Goal: Task Accomplishment & Management: Manage account settings

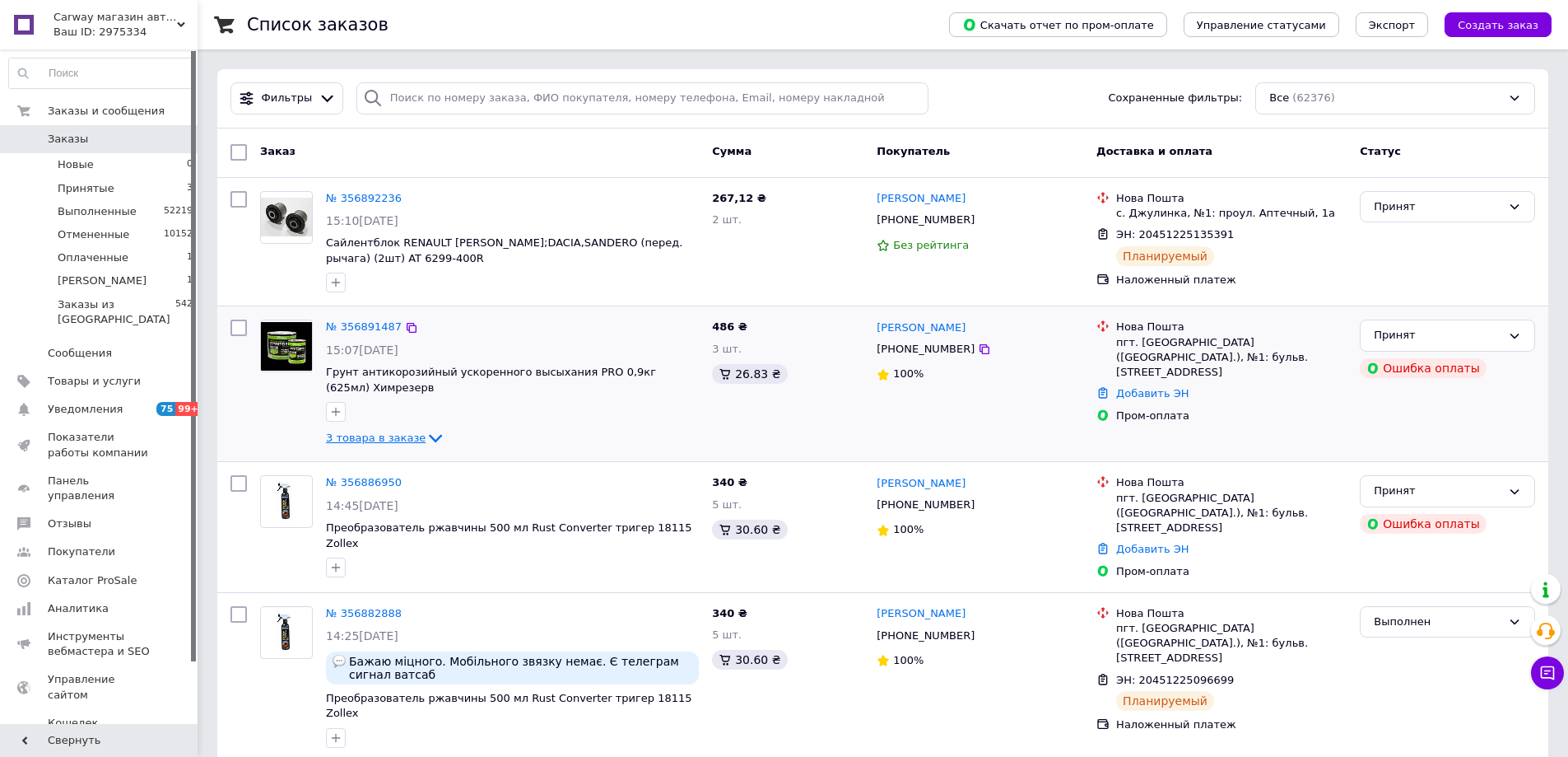
click at [406, 437] on span "3 товара в заказе" at bounding box center [376, 437] width 99 height 12
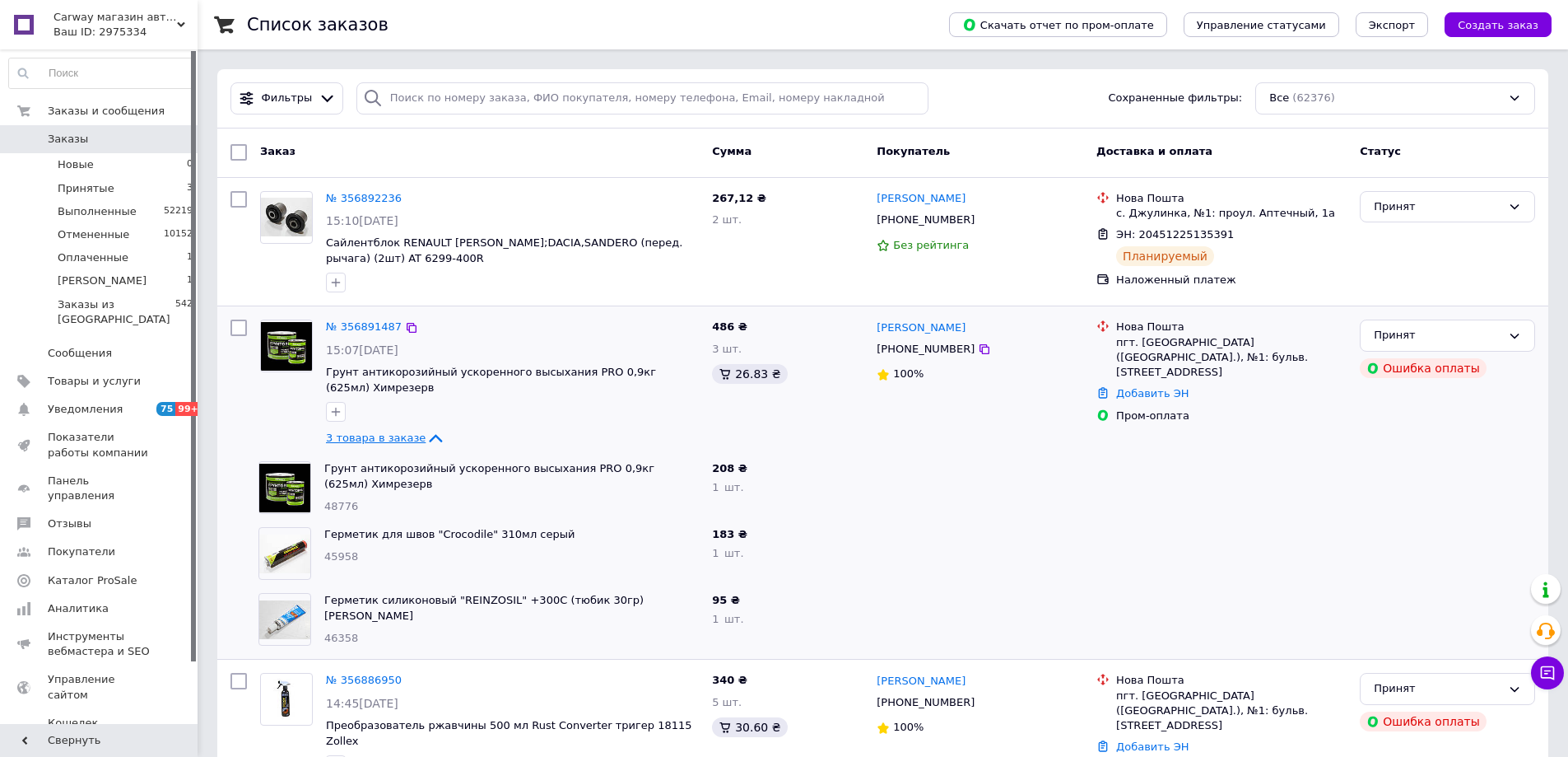
click at [426, 435] on icon at bounding box center [435, 437] width 20 height 20
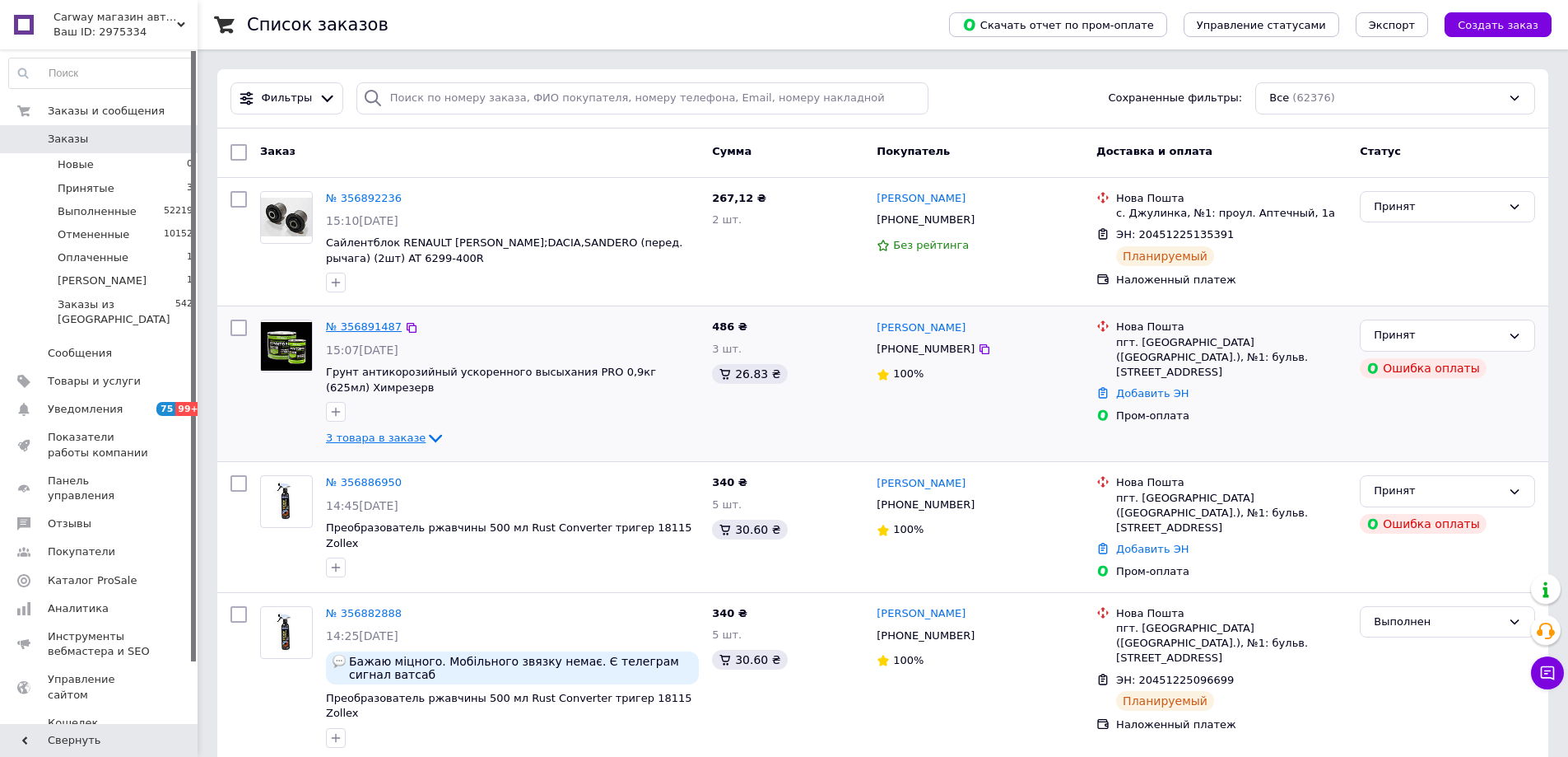
click at [378, 324] on link "№ 356891487" at bounding box center [364, 327] width 76 height 12
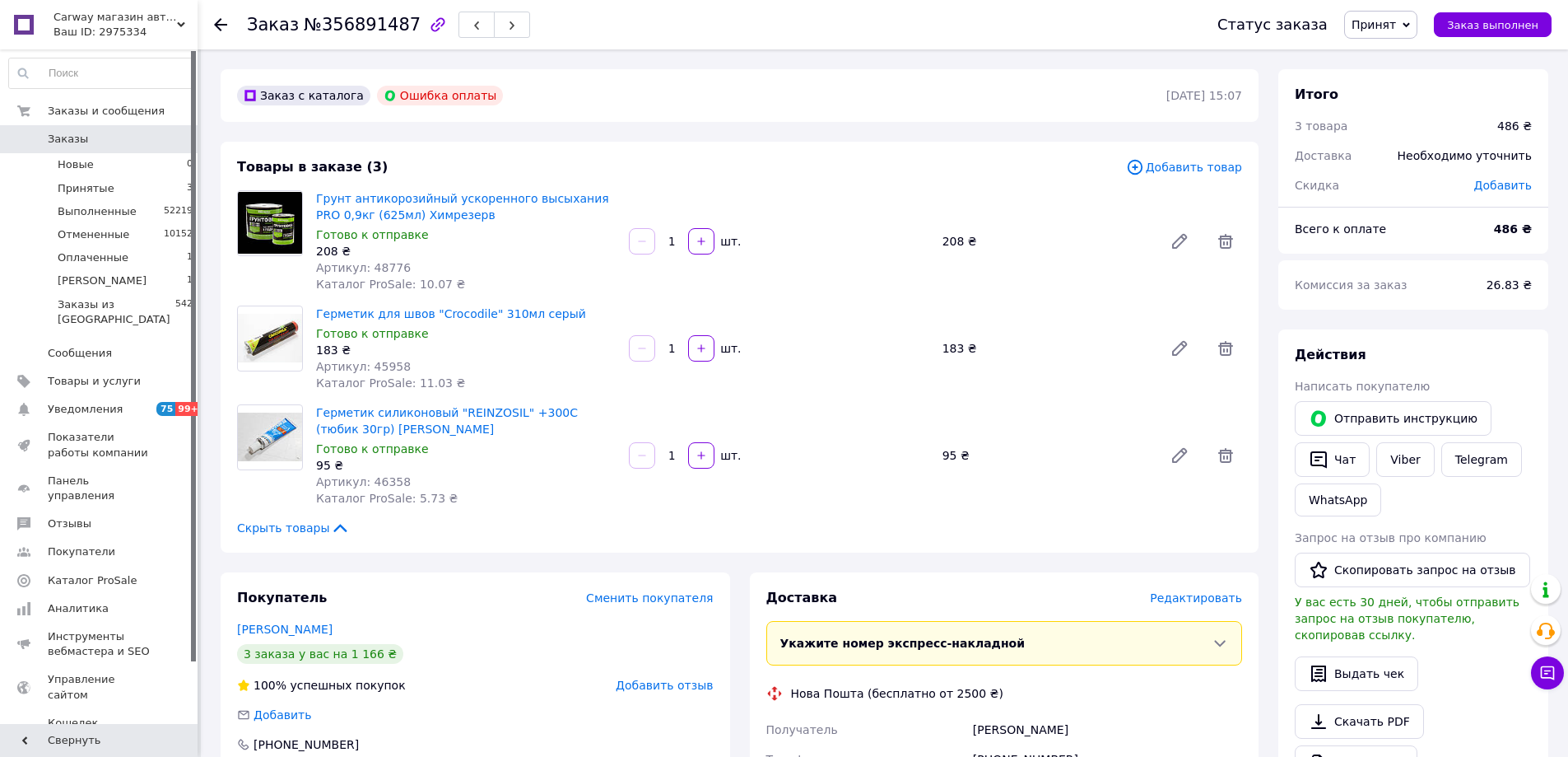
click at [481, 137] on div "Заказ с каталога Ошибка оплаты [DATE] 15:07 Товары в заказе (3) Добавить товар …" at bounding box center [739, 683] width 1058 height 1228
click at [497, 136] on div "Заказ с каталога Ошибка оплаты [DATE] 15:07 Товары в заказе (3) Добавить товар …" at bounding box center [739, 683] width 1058 height 1228
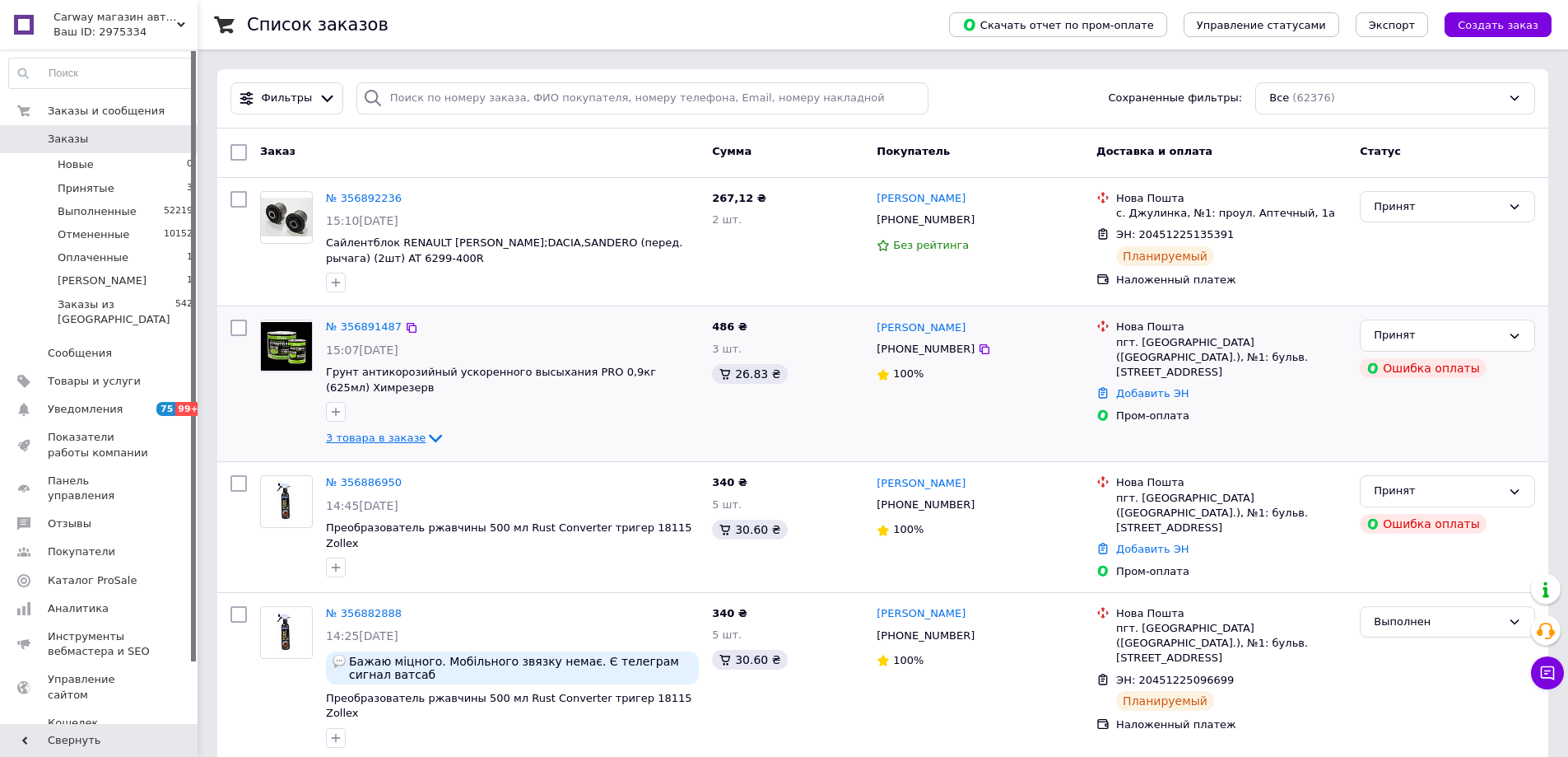
click at [399, 433] on span "3 товара в заказе" at bounding box center [376, 437] width 99 height 12
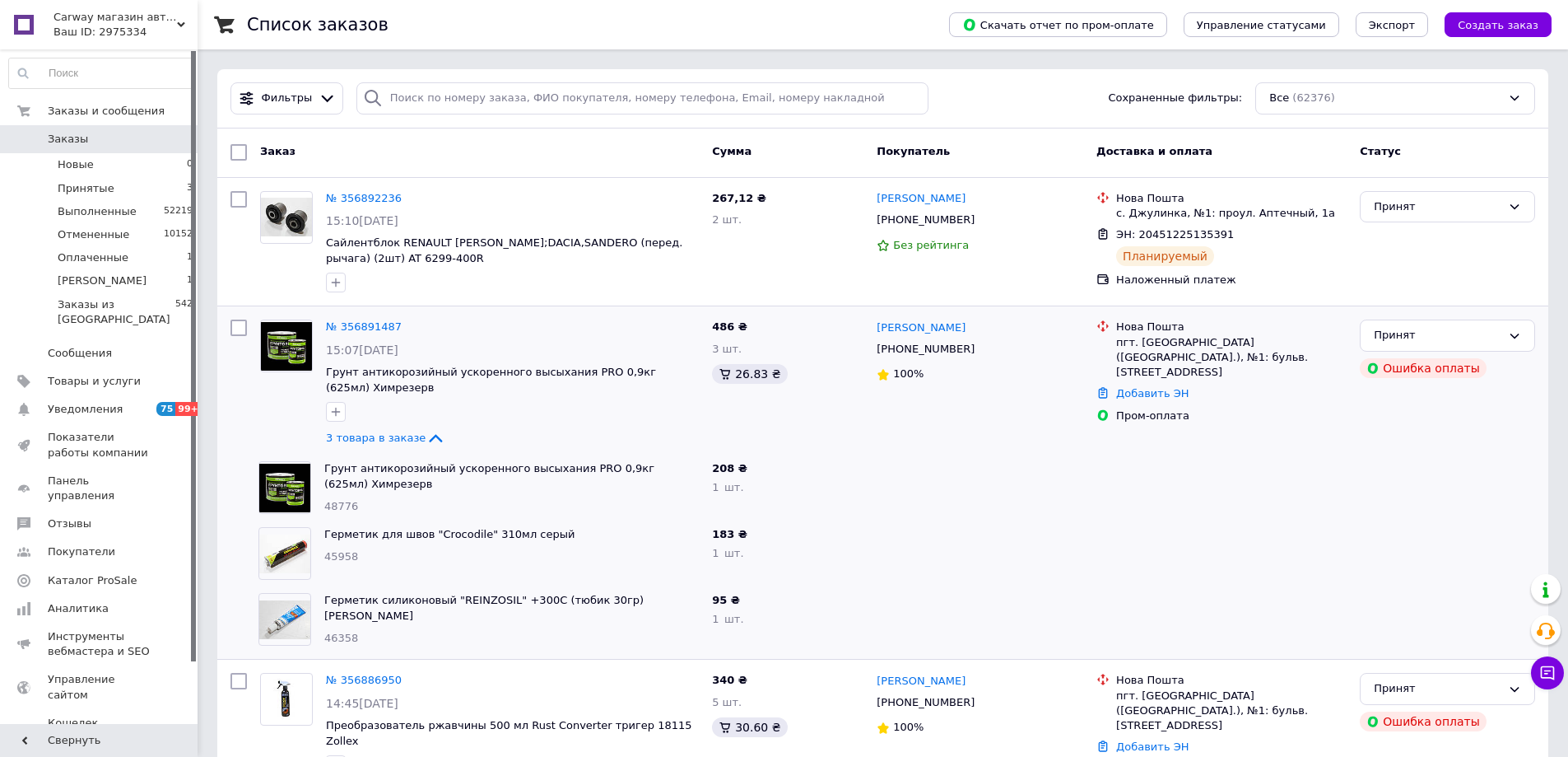
click at [500, 141] on div "Заказ" at bounding box center [480, 153] width 452 height 30
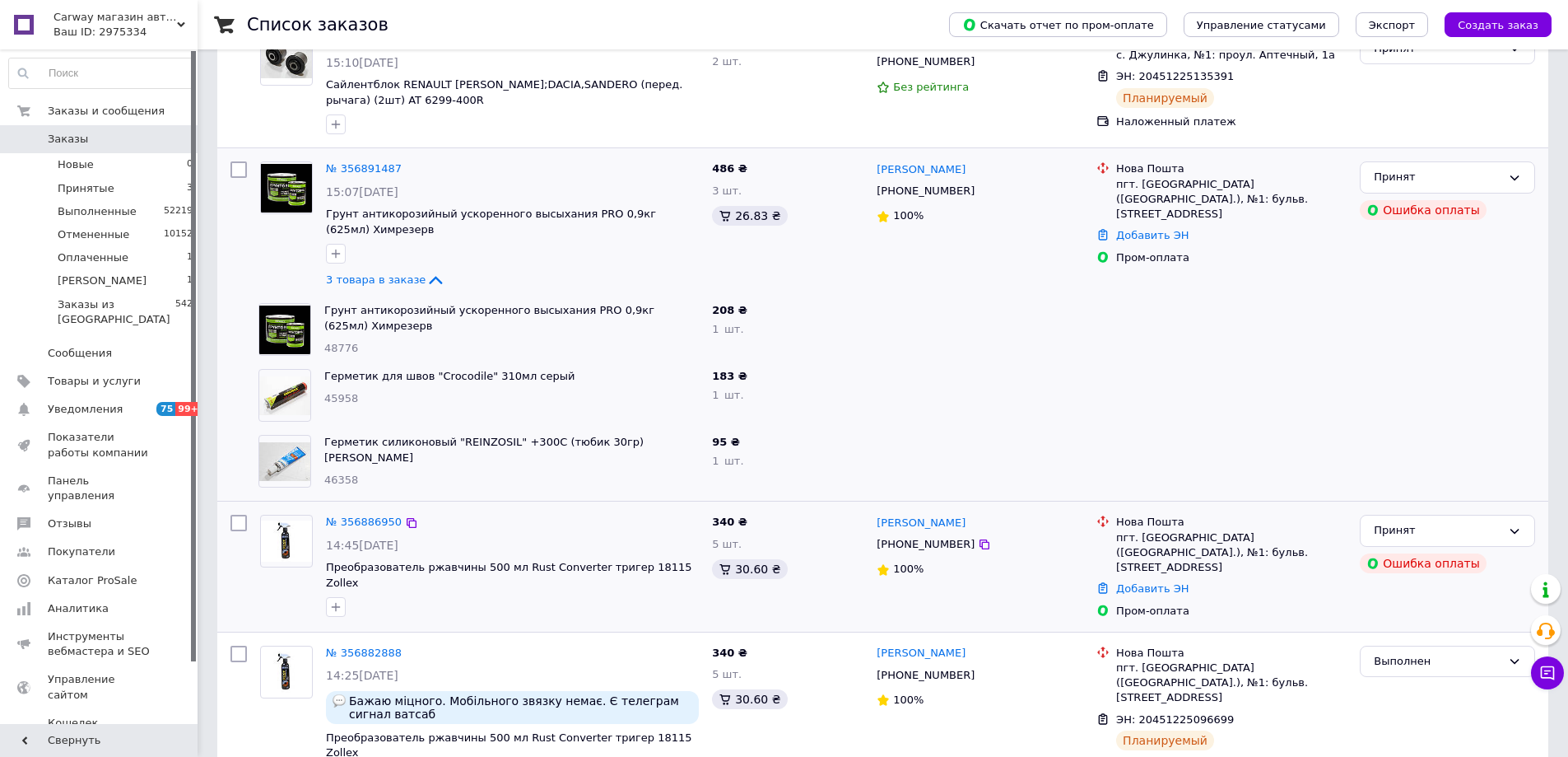
scroll to position [165, 0]
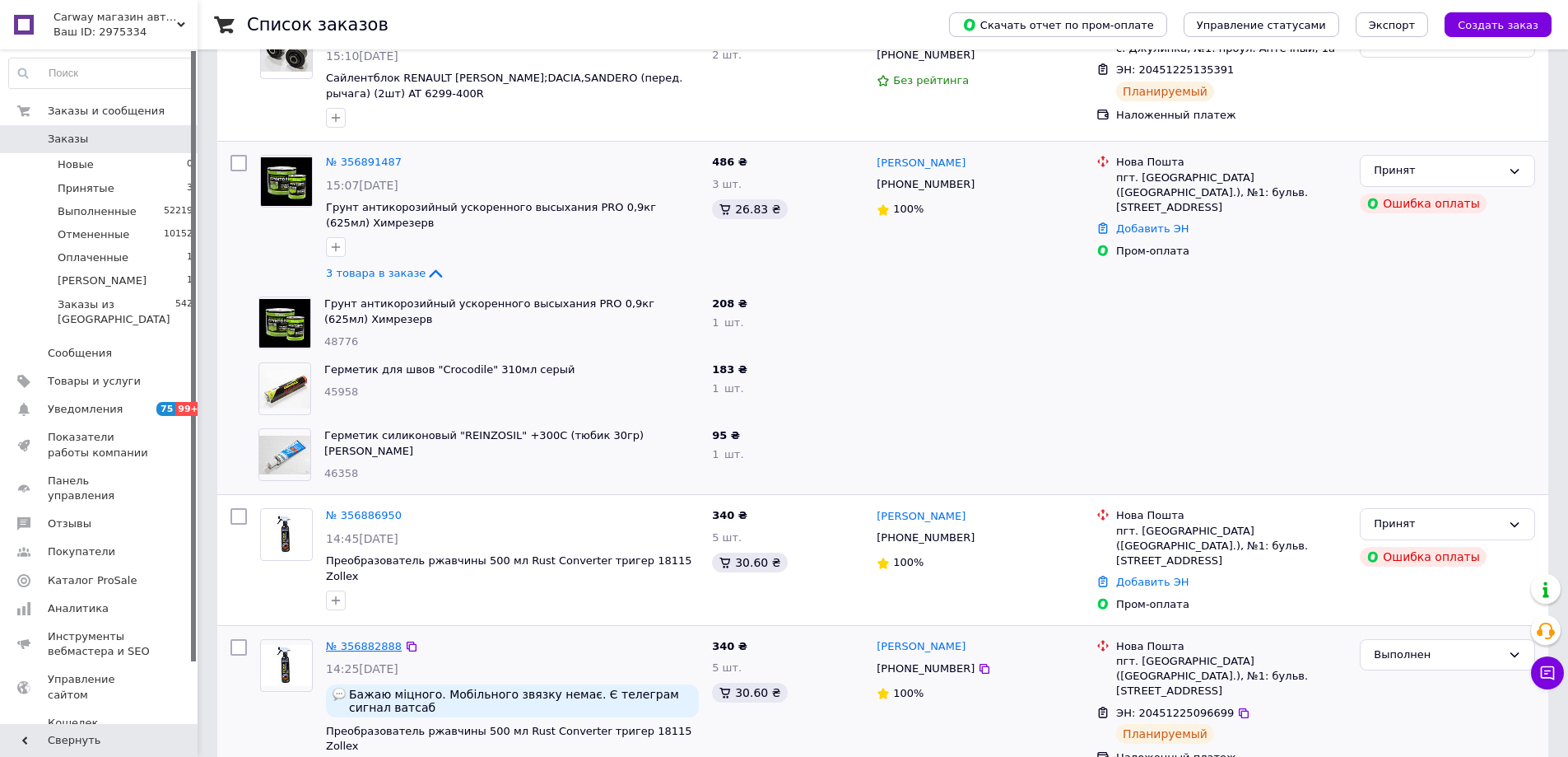
click at [377, 640] on link "№ 356882888" at bounding box center [364, 646] width 76 height 12
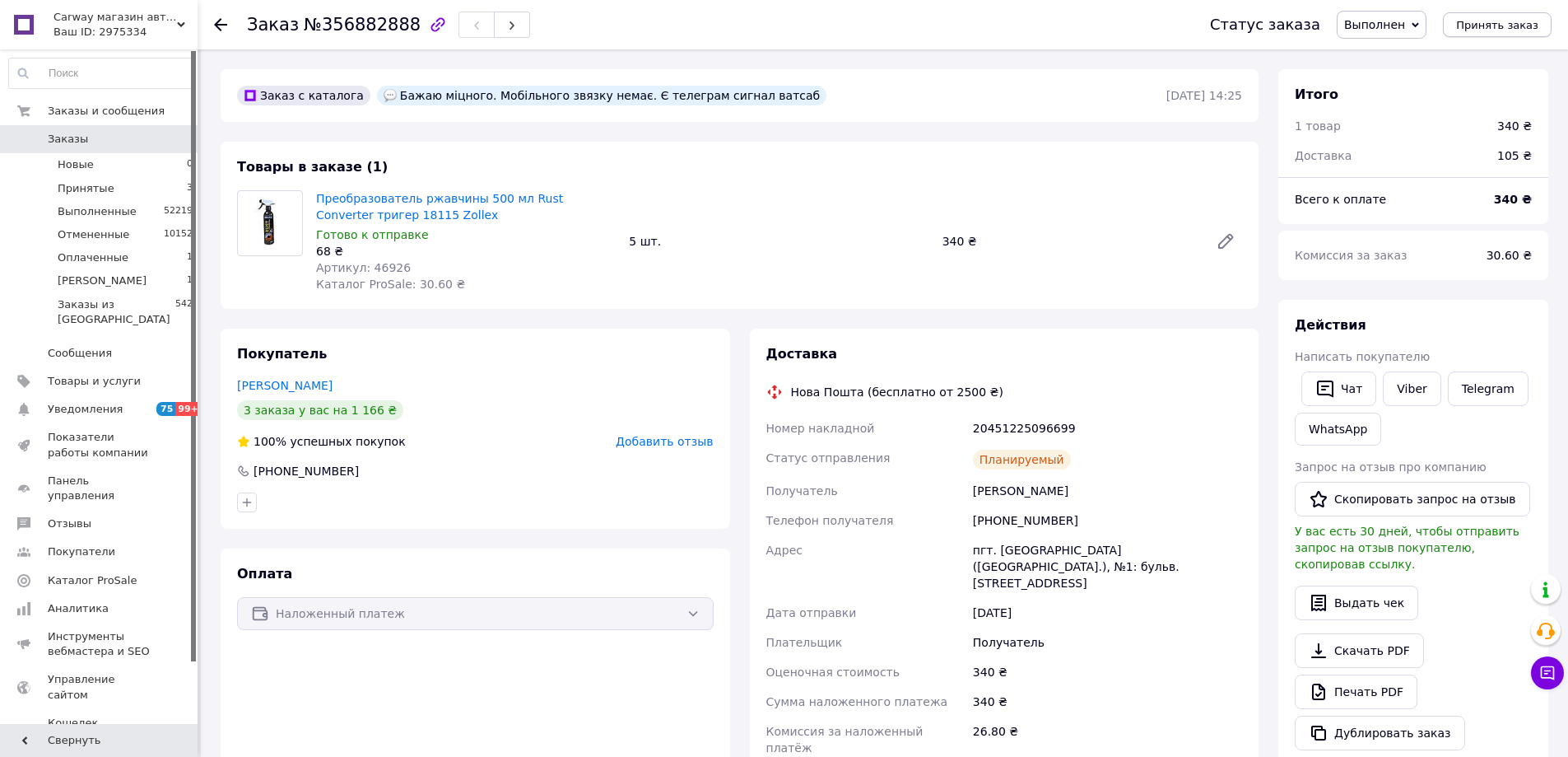
click at [1514, 36] on button "Принять заказ" at bounding box center [1496, 24] width 109 height 24
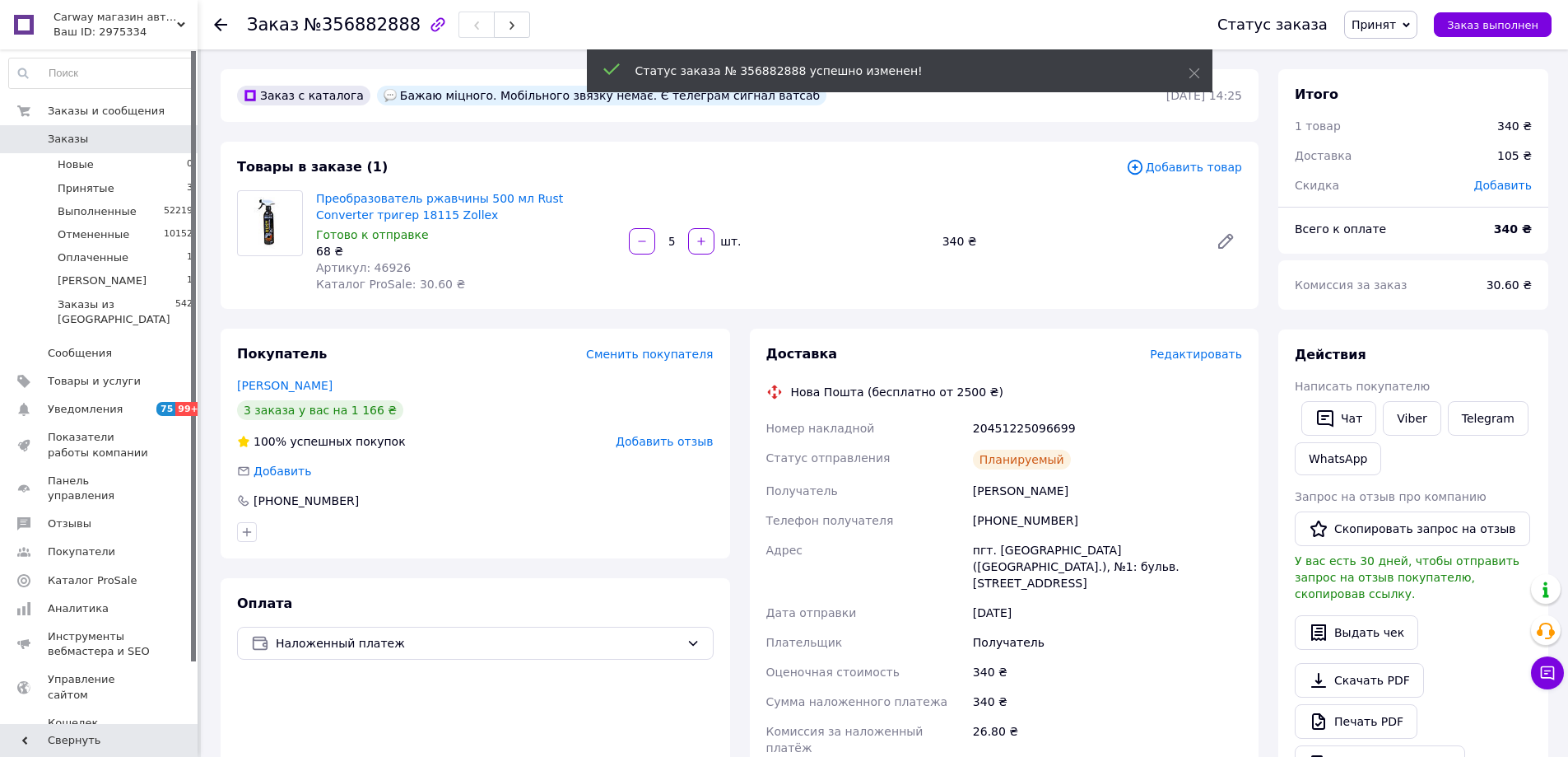
click at [1200, 355] on span "Редактировать" at bounding box center [1196, 354] width 92 height 13
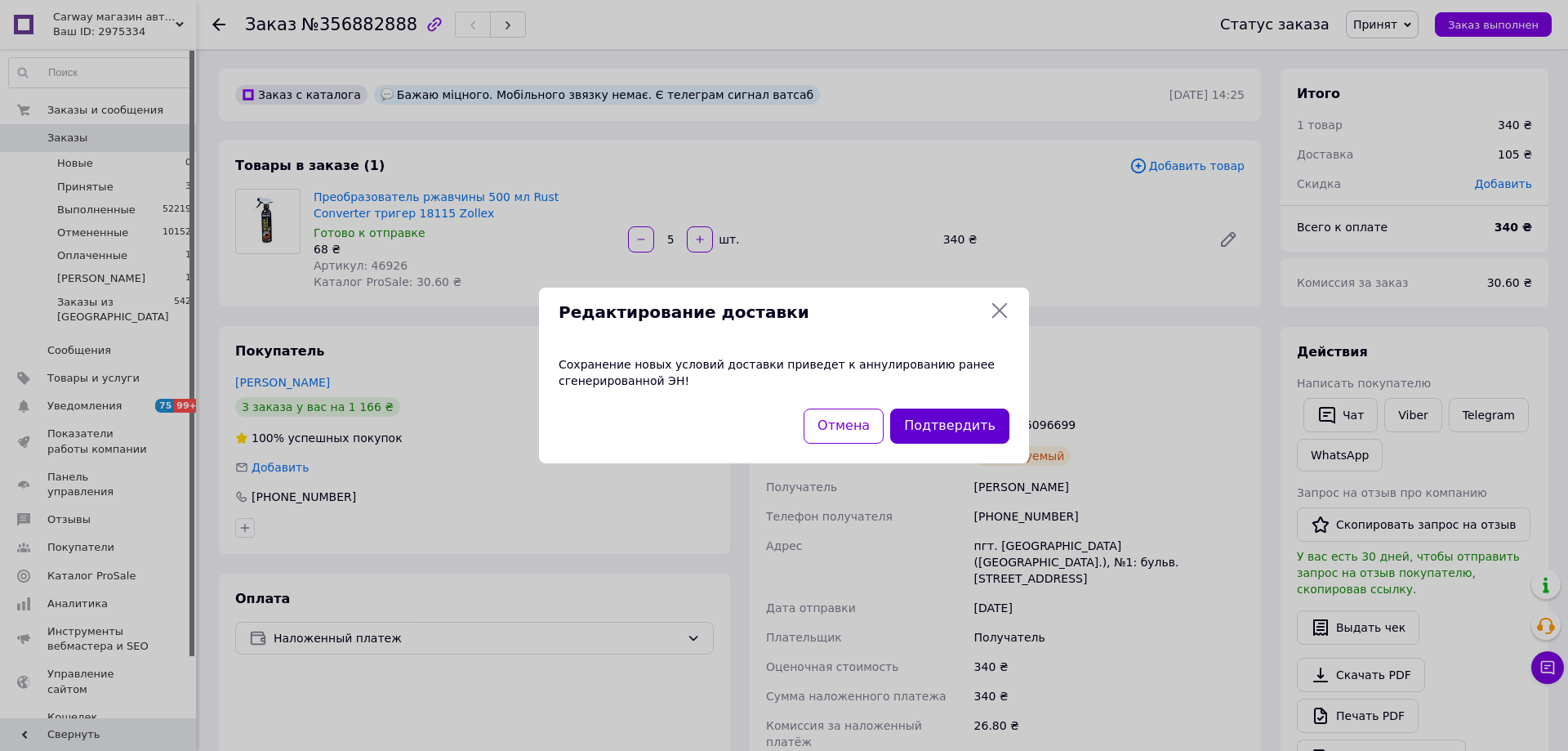
click at [980, 431] on button "Подтвердить" at bounding box center [950, 426] width 119 height 36
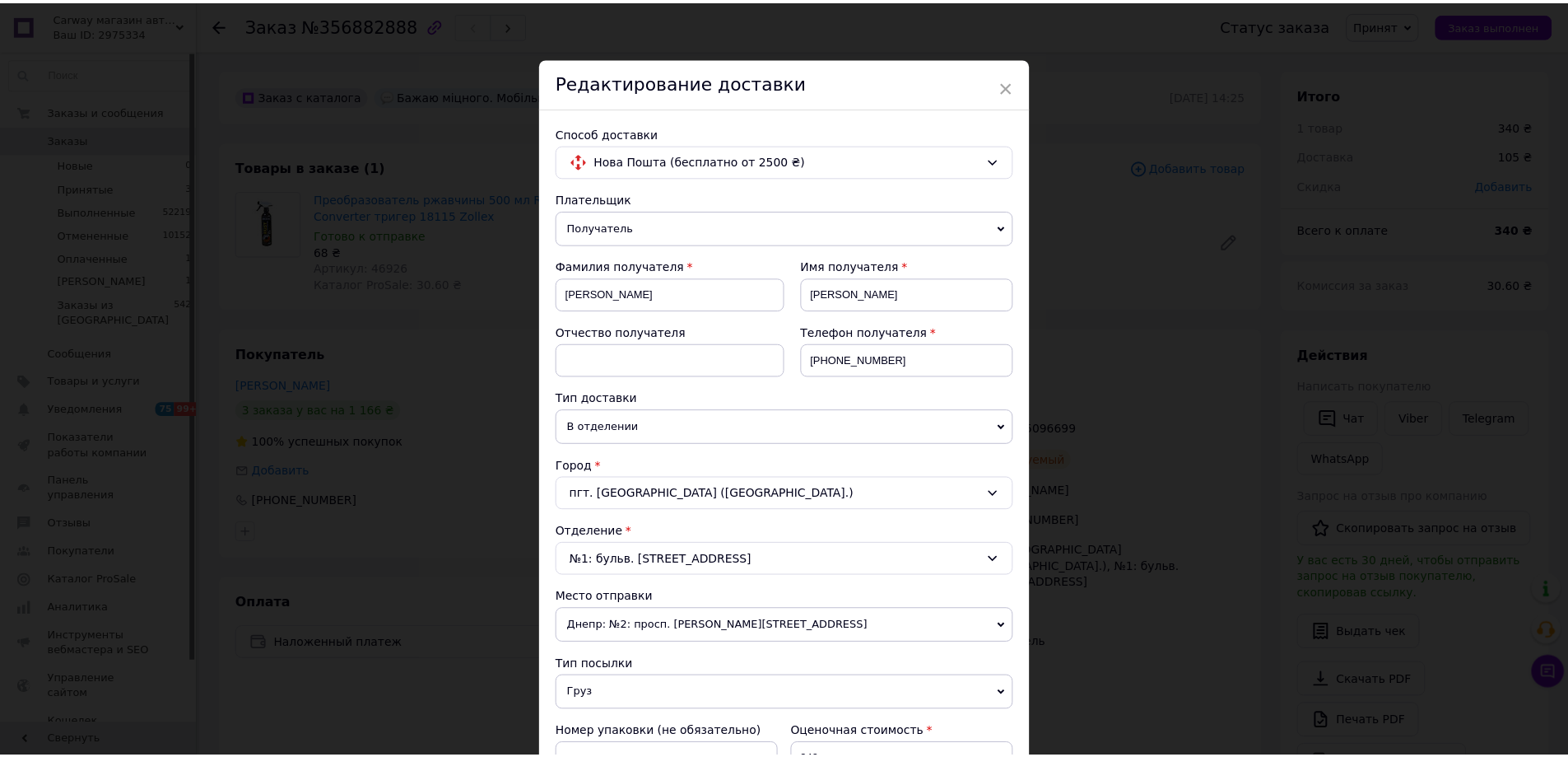
scroll to position [500, 0]
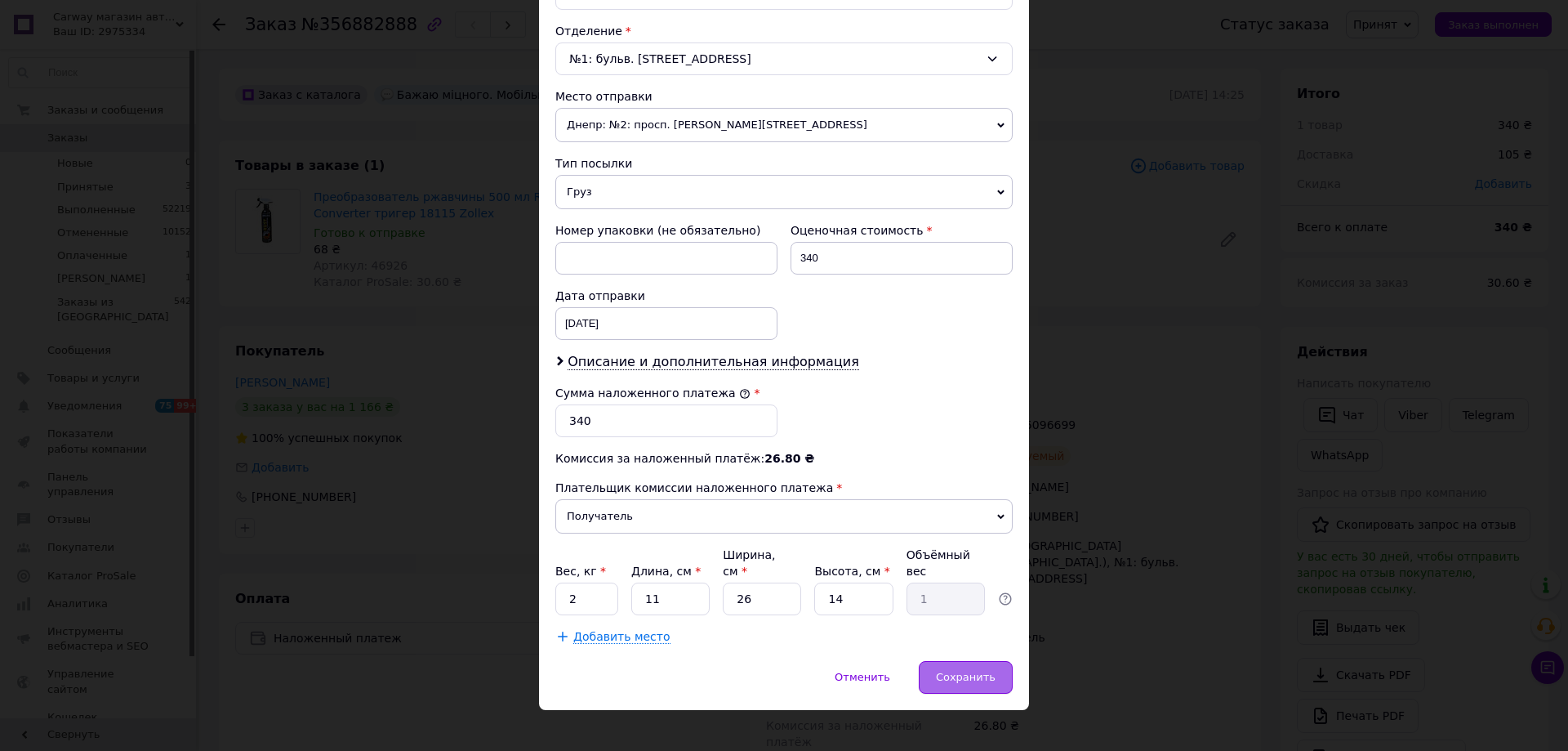
click at [970, 669] on div "Сохранить" at bounding box center [965, 677] width 94 height 33
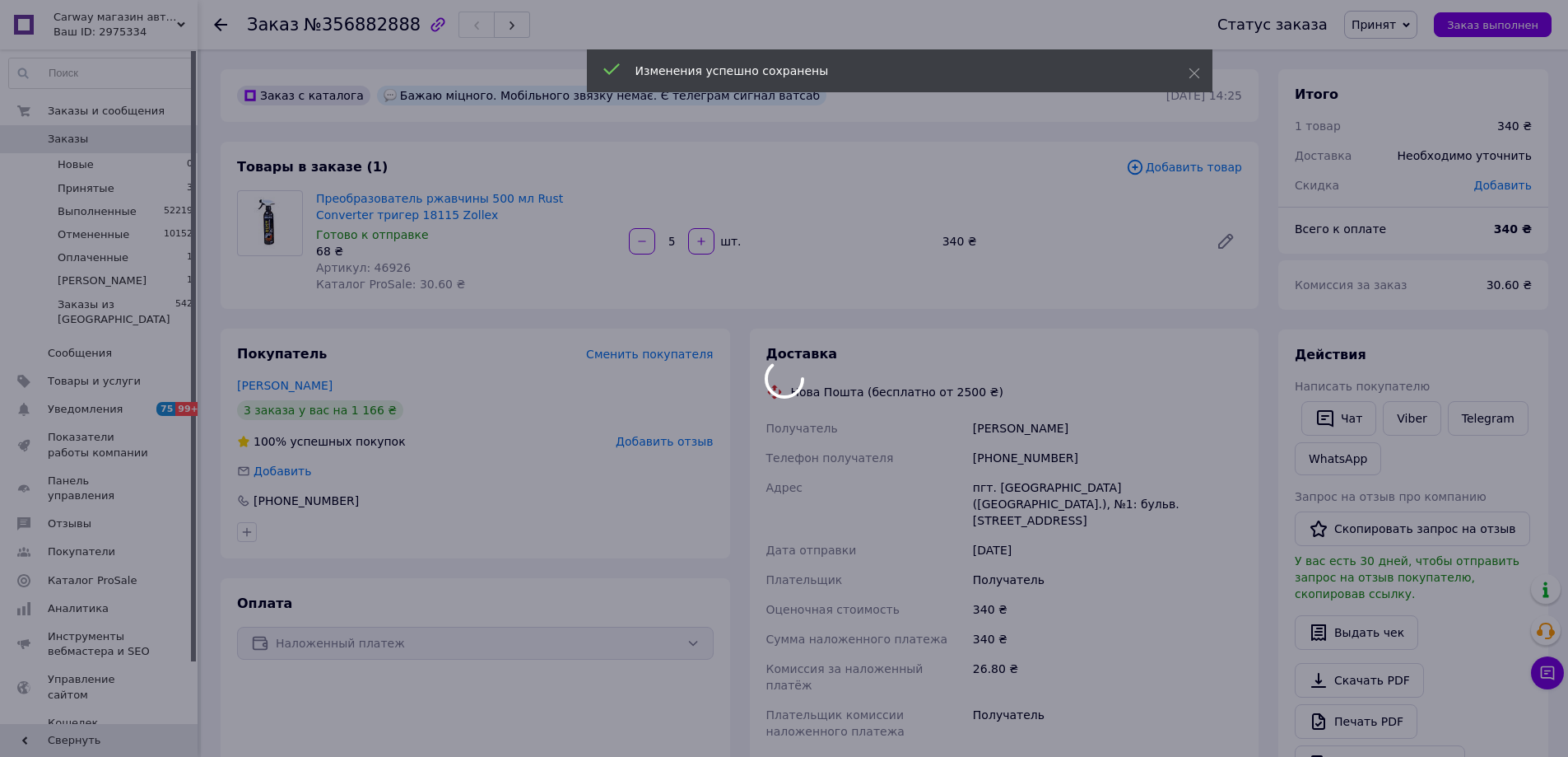
click at [535, 311] on div at bounding box center [784, 378] width 1568 height 757
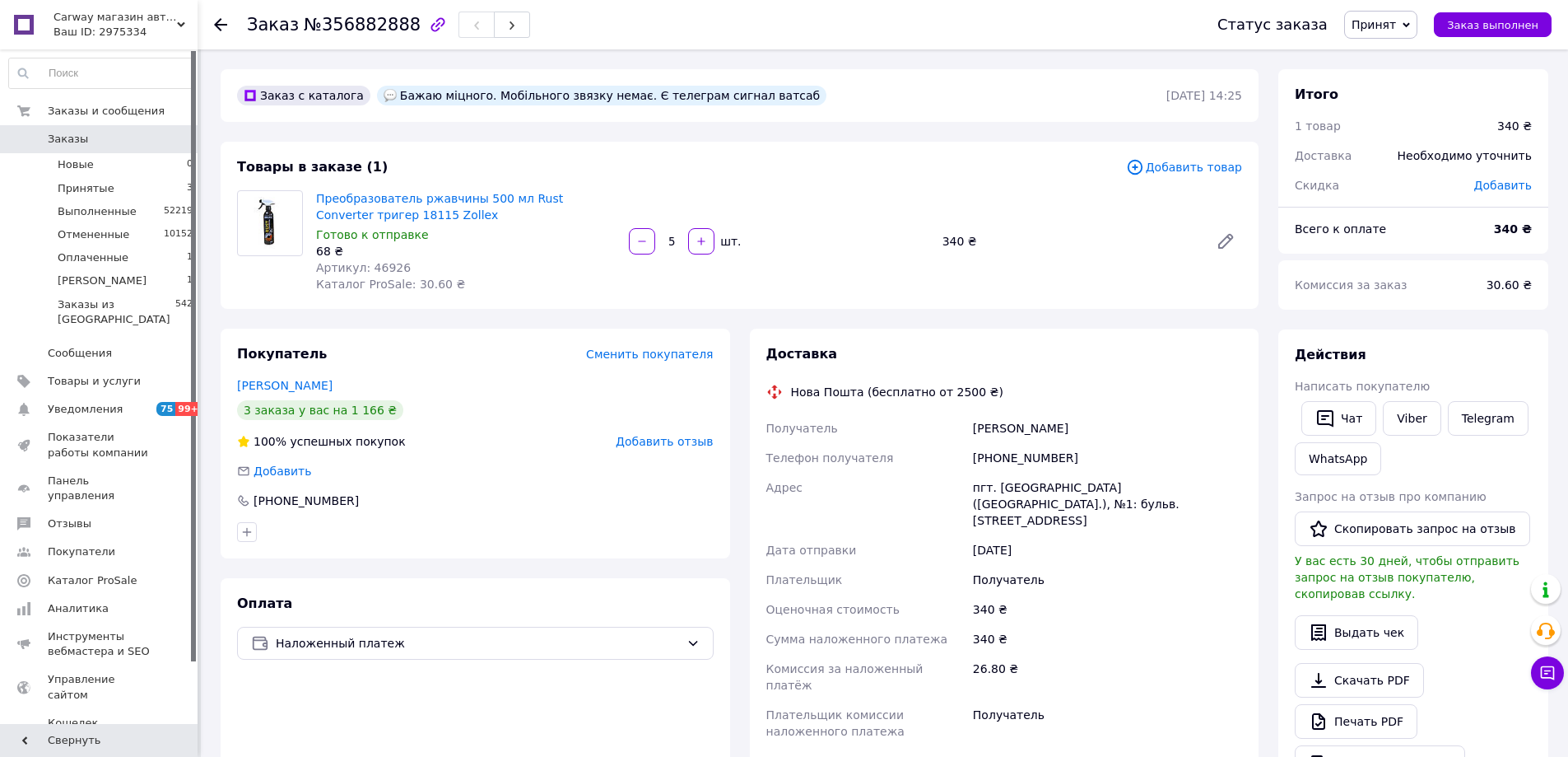
click at [383, 264] on span "Артикул: 46926" at bounding box center [363, 267] width 94 height 13
copy span "46926"
click at [102, 142] on span "Заказы" at bounding box center [100, 139] width 105 height 15
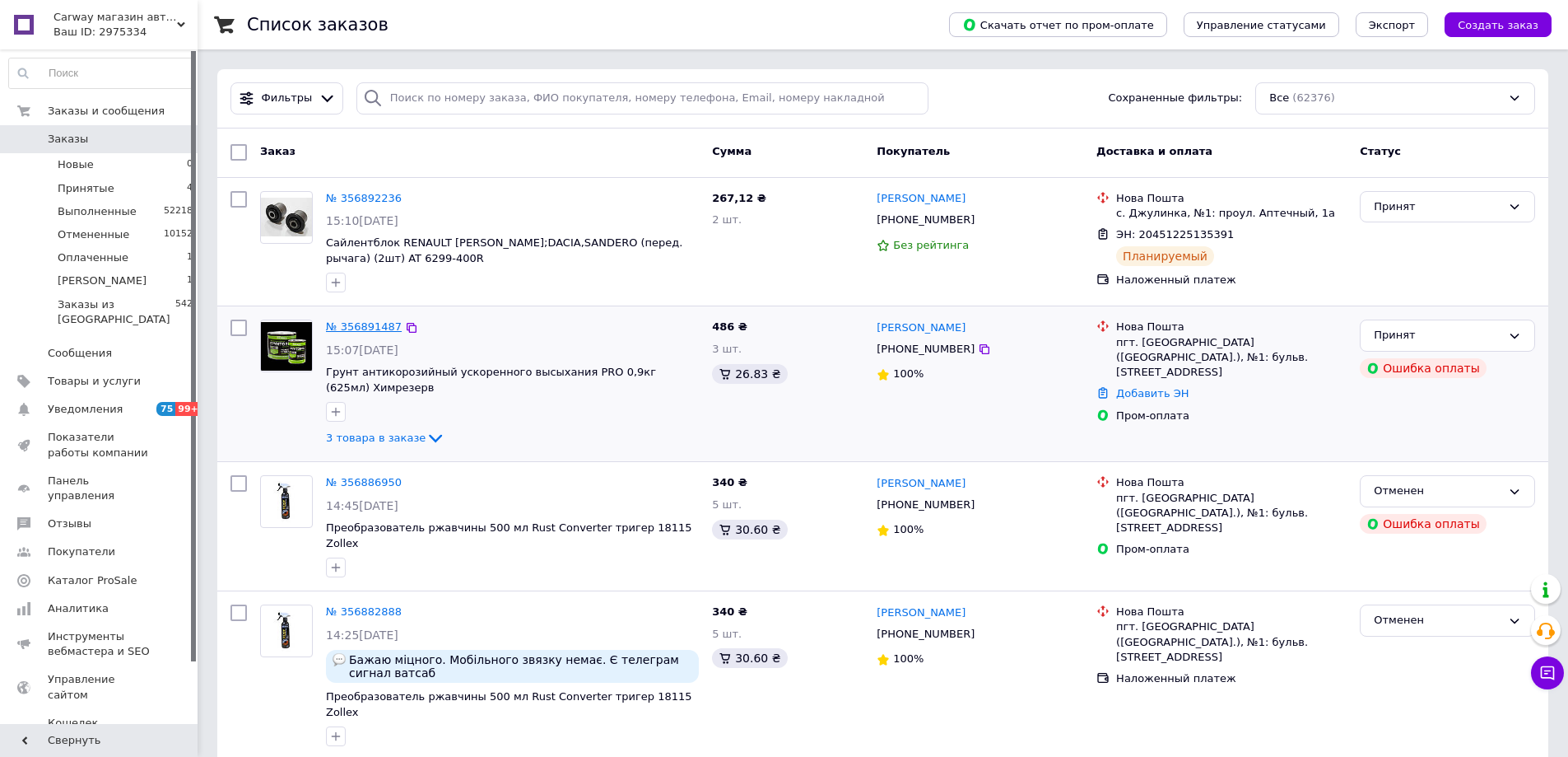
click at [353, 327] on link "№ 356891487" at bounding box center [364, 327] width 76 height 12
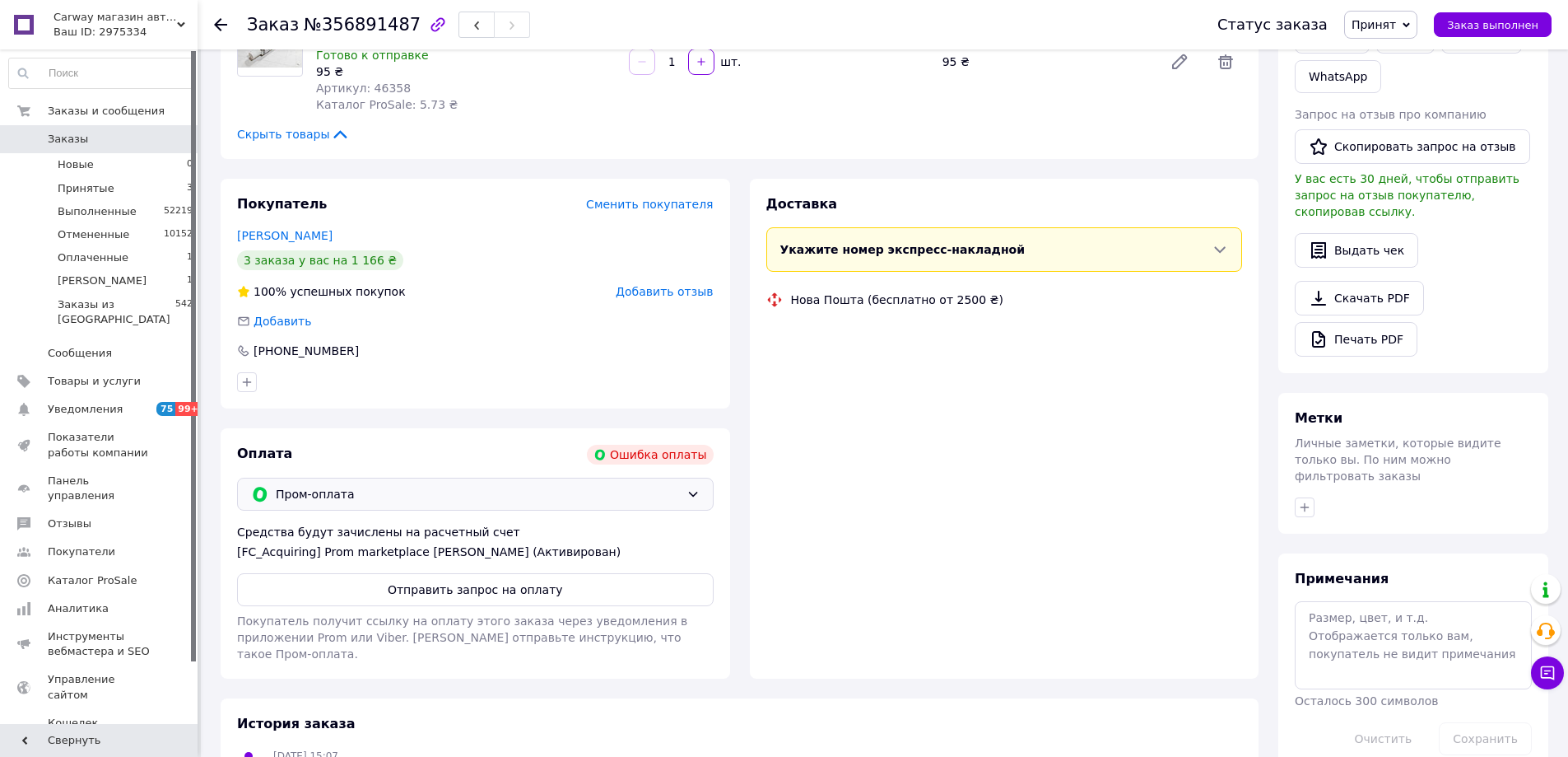
scroll to position [412, 0]
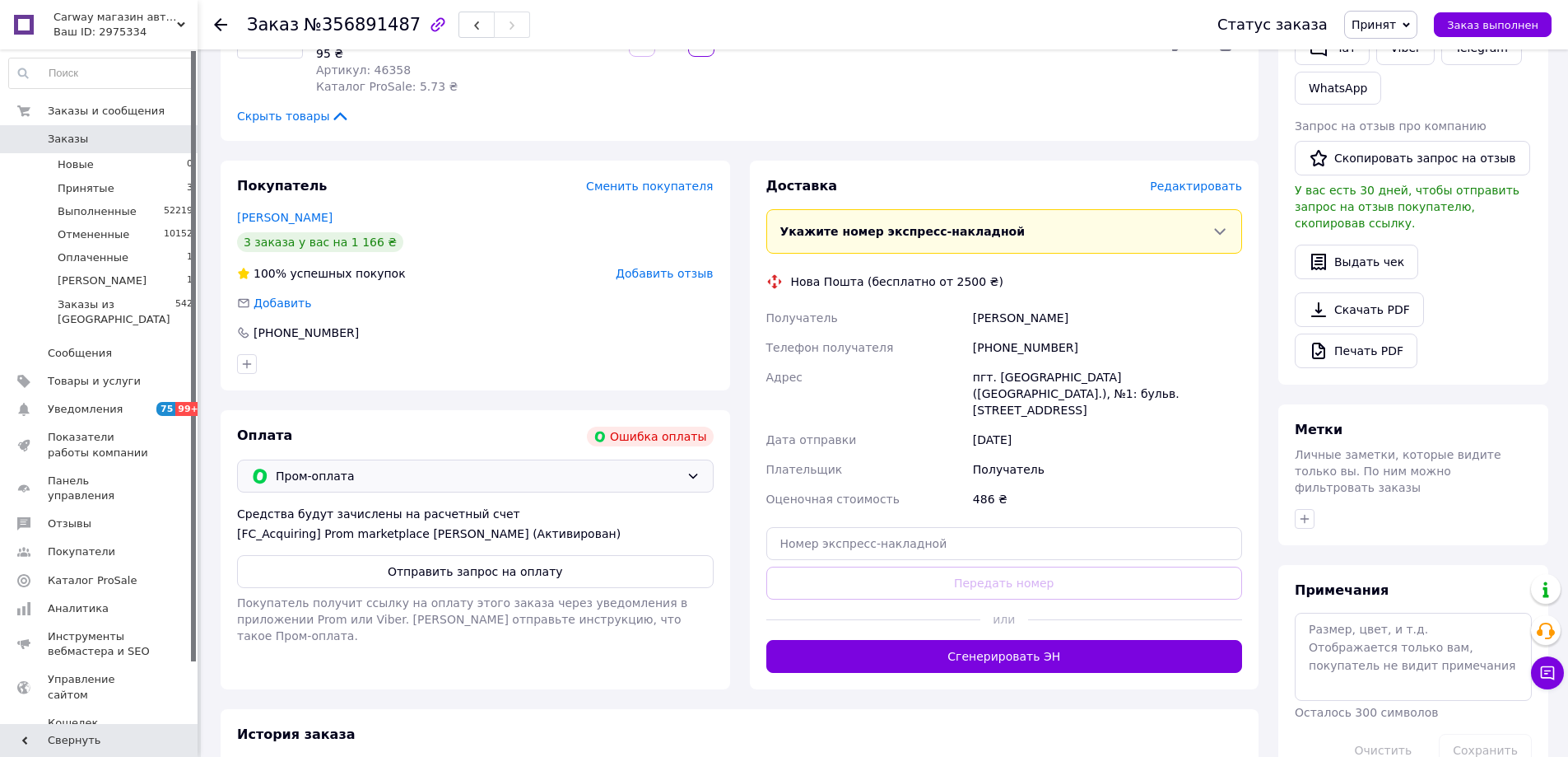
click at [603, 474] on span "Пром-оплата" at bounding box center [477, 476] width 404 height 18
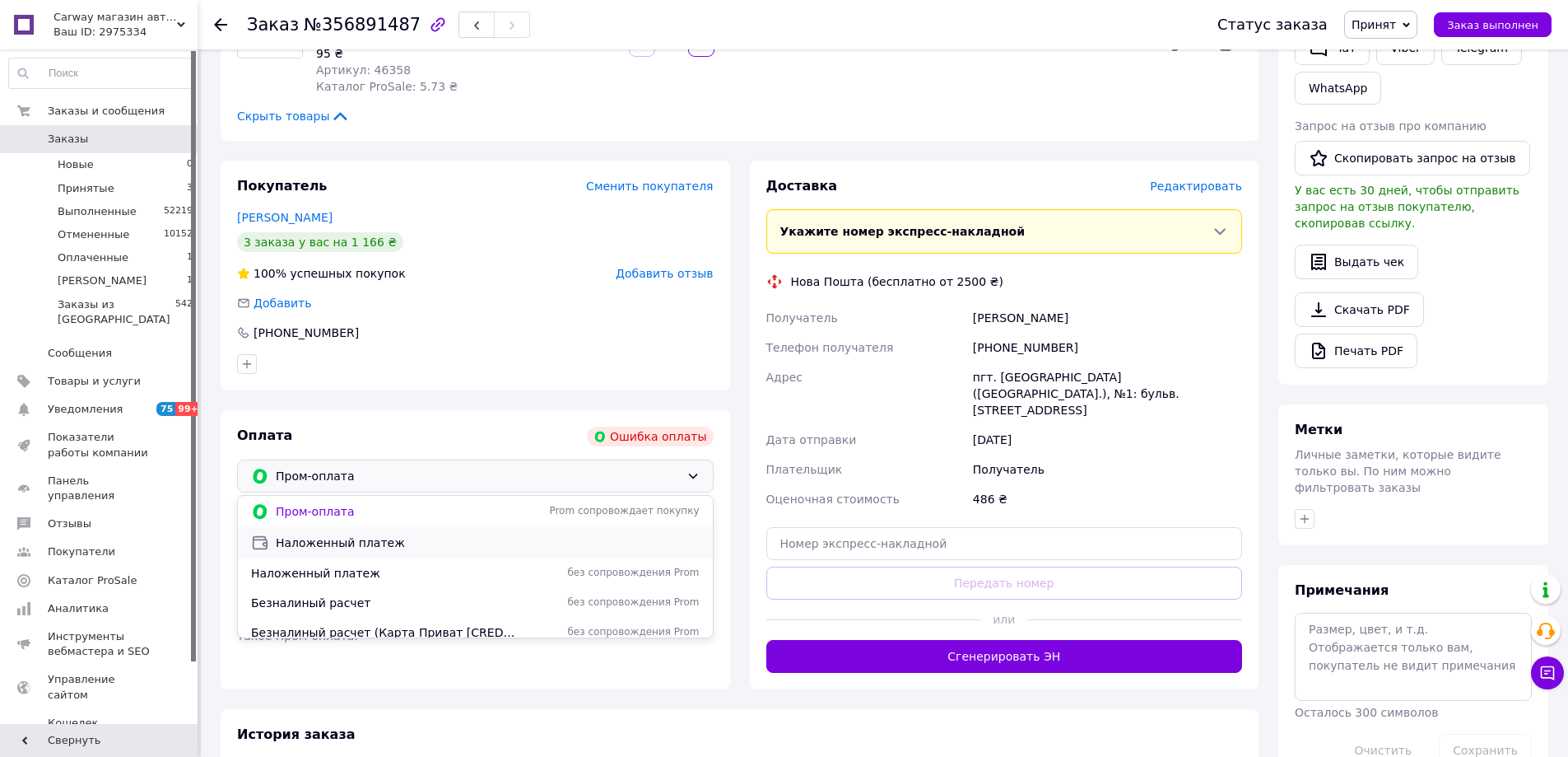
click at [300, 541] on span "Наложенный платеж" at bounding box center [488, 542] width 424 height 17
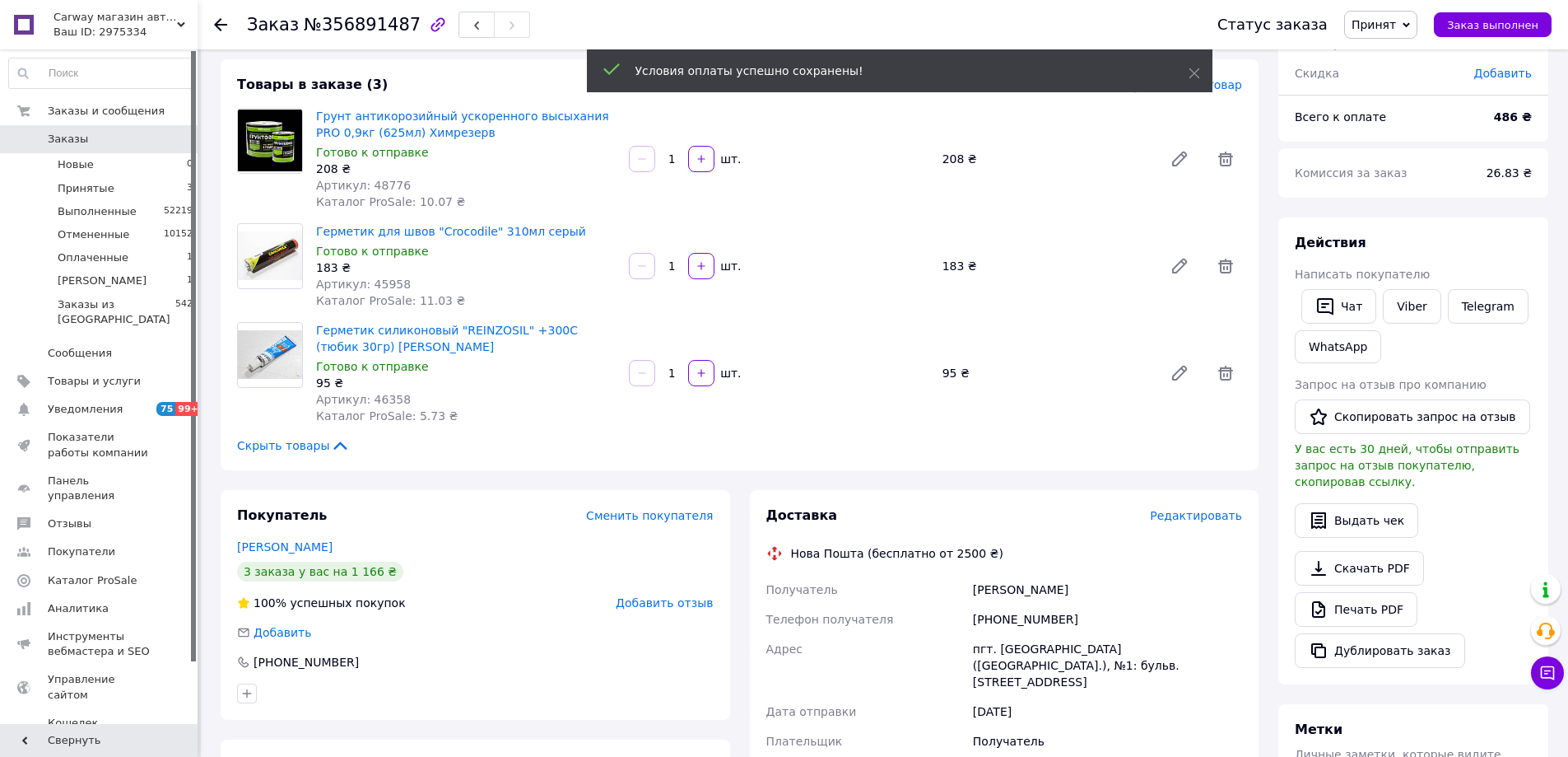
scroll to position [0, 0]
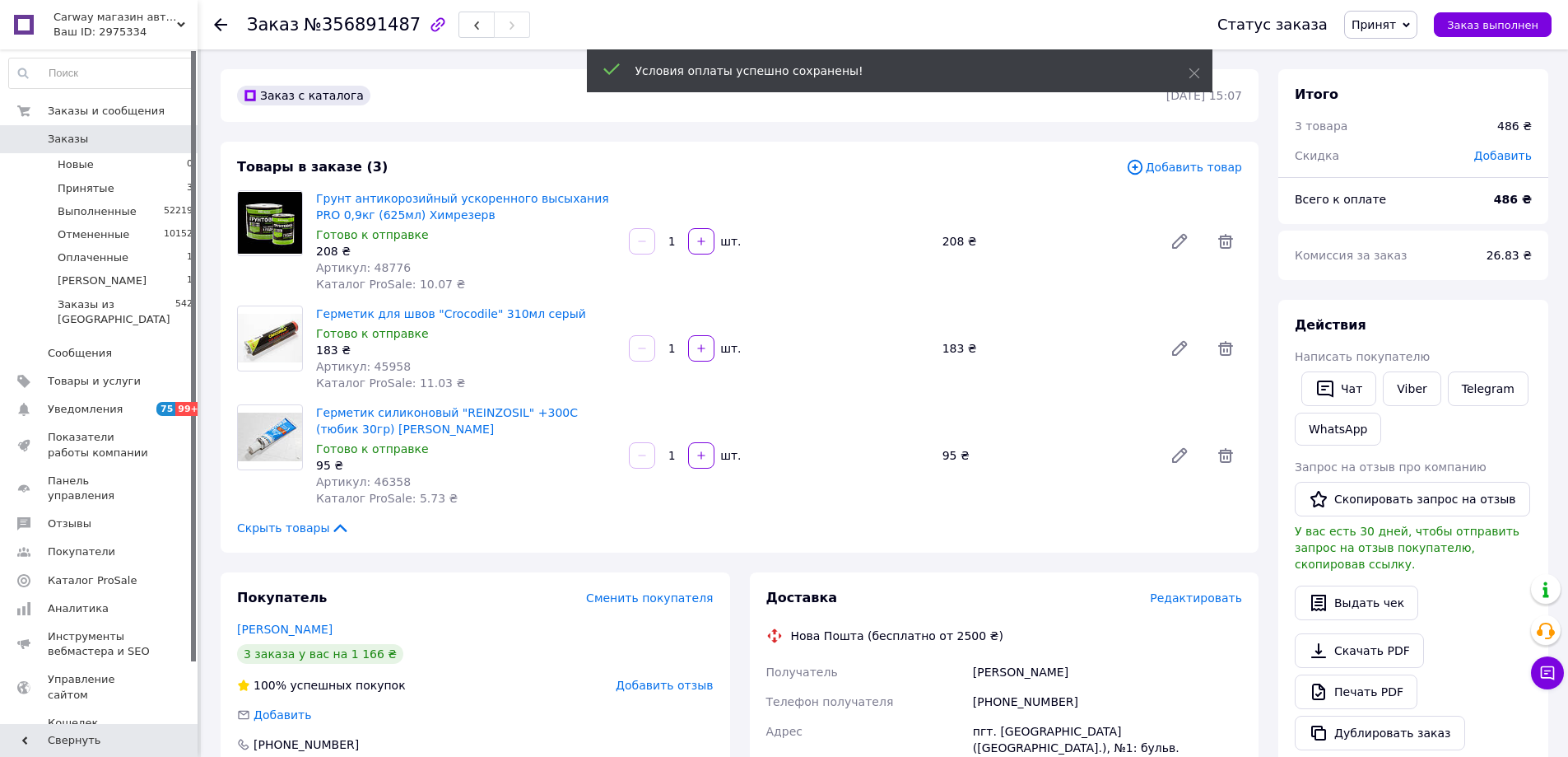
click at [1190, 170] on span "Добавить товар" at bounding box center [1183, 167] width 116 height 18
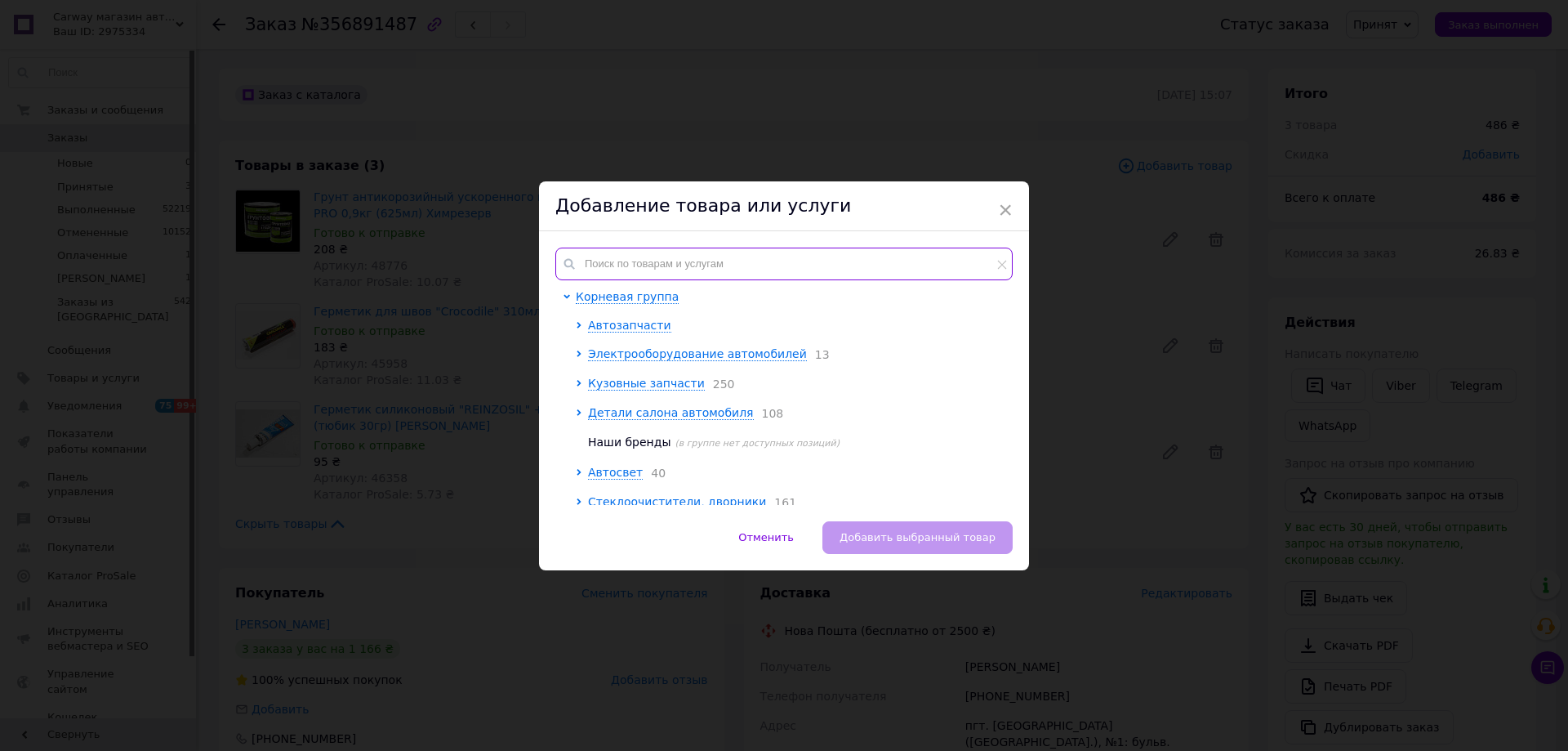
paste input "46926"
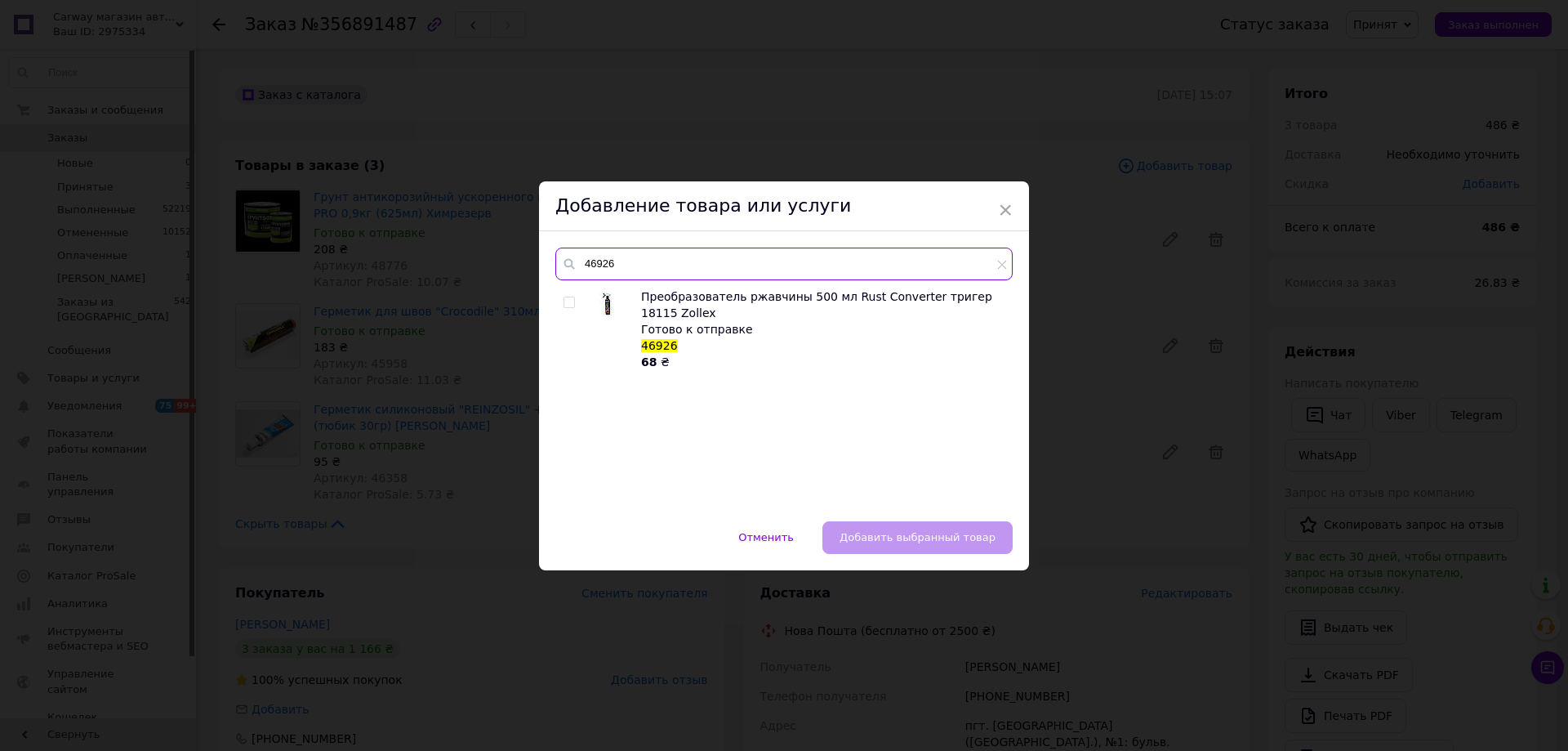
type input "46926"
click at [566, 302] on input "checkbox" at bounding box center [569, 302] width 10 height 10
checkbox input "true"
click at [861, 539] on span "Добавить выбранный товар" at bounding box center [918, 537] width 156 height 12
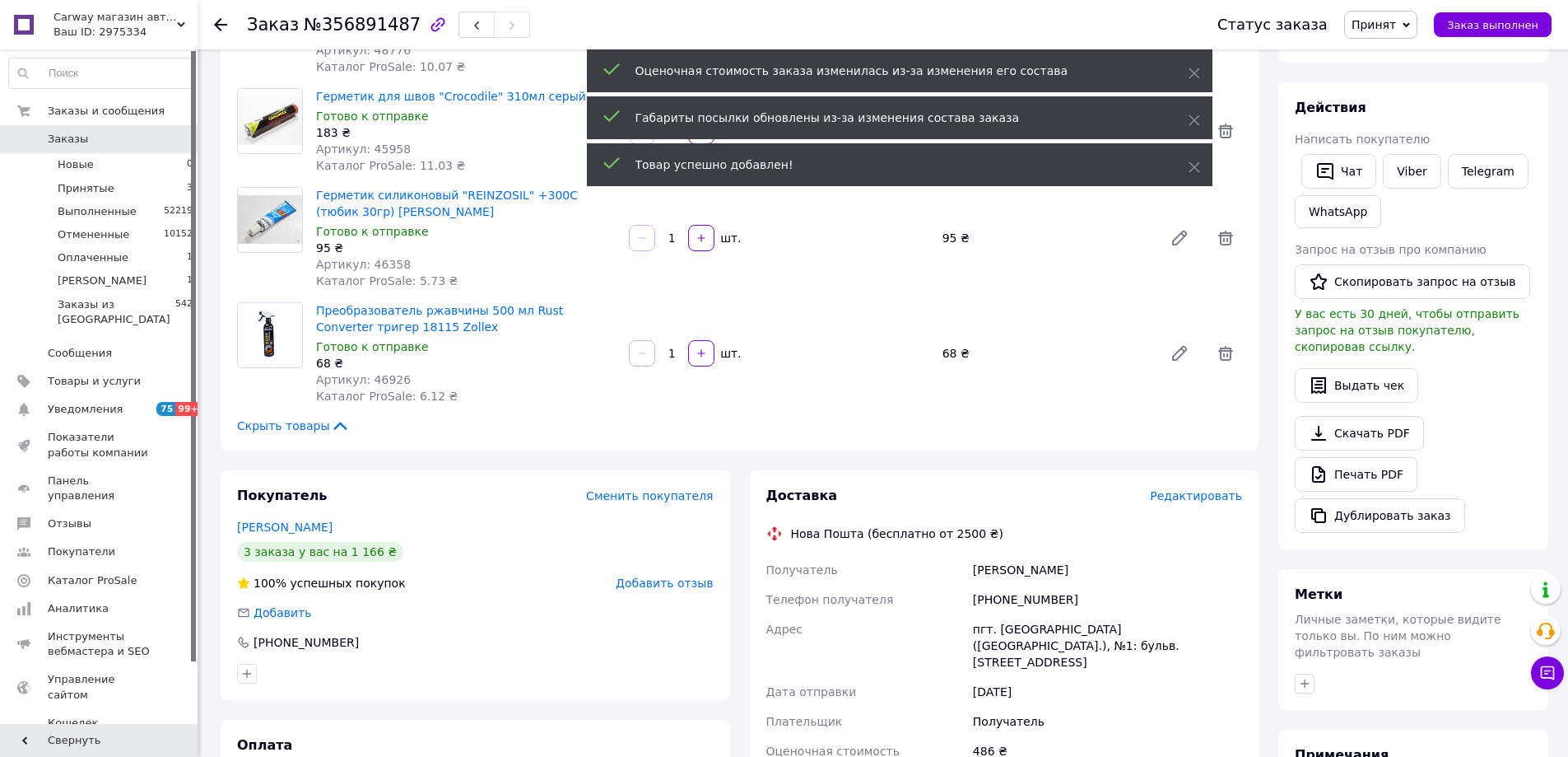
scroll to position [247, 0]
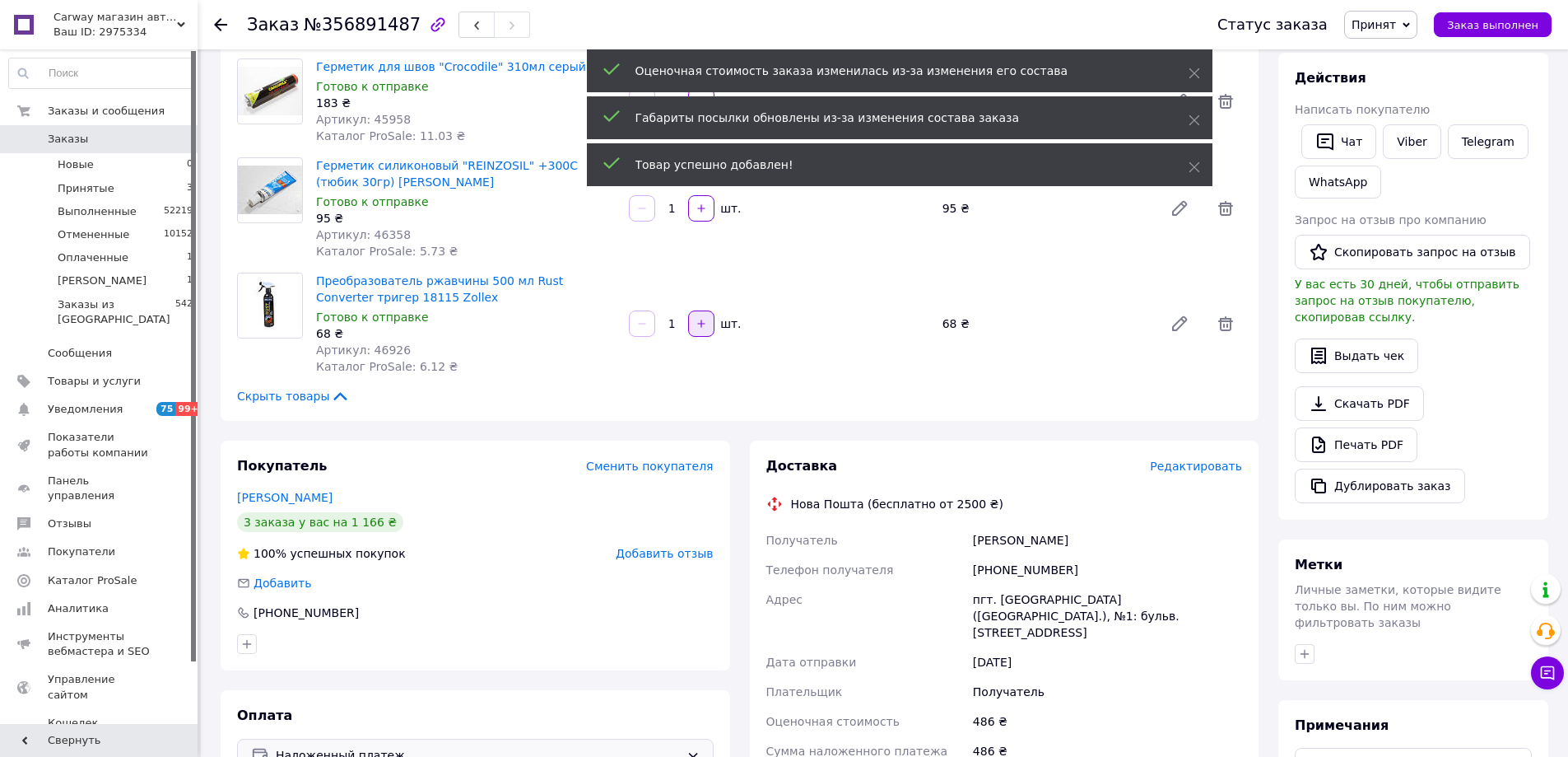
click at [702, 326] on icon "button" at bounding box center [701, 323] width 11 height 11
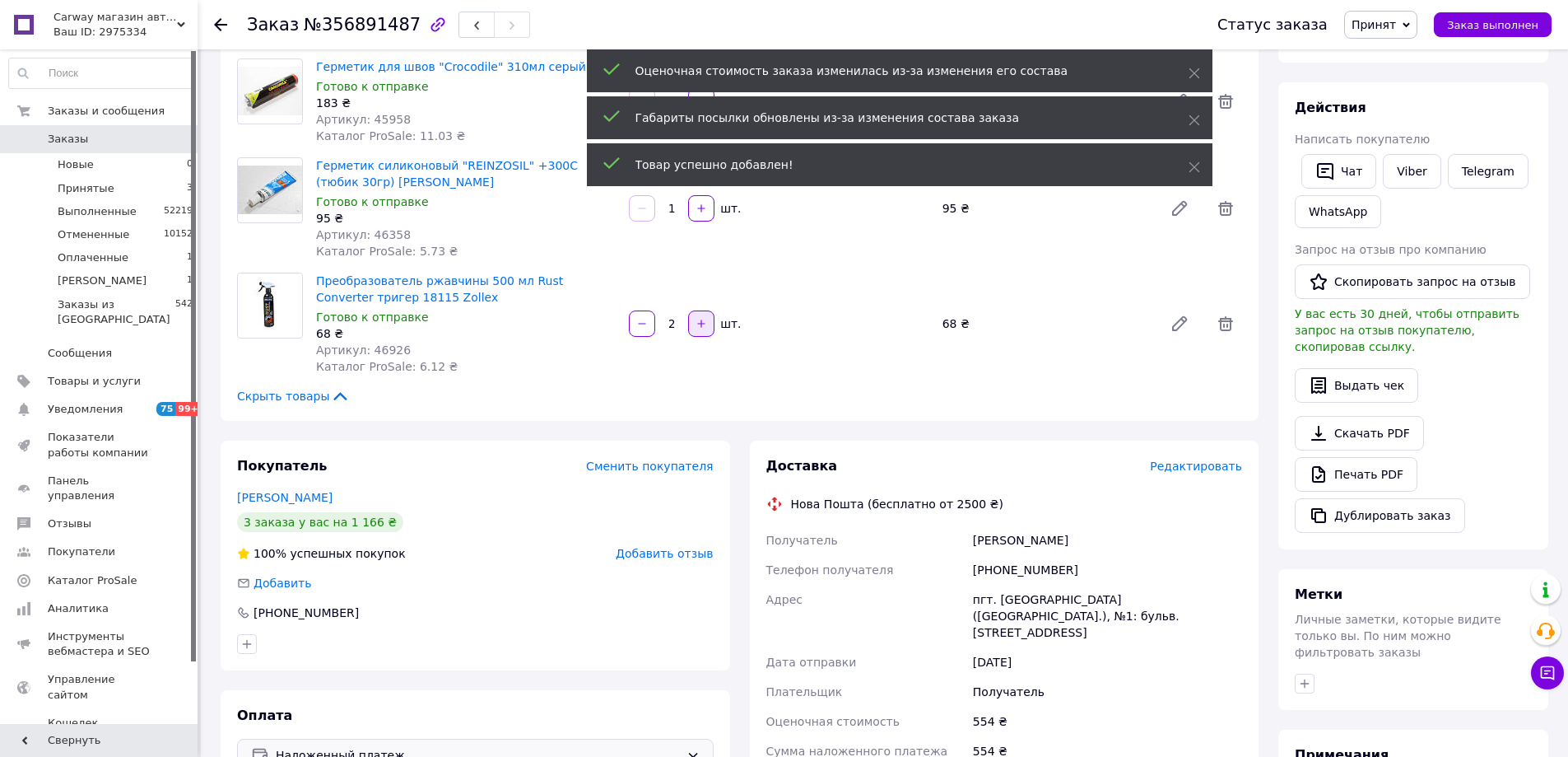
click at [702, 326] on icon "button" at bounding box center [701, 323] width 11 height 11
type input "5"
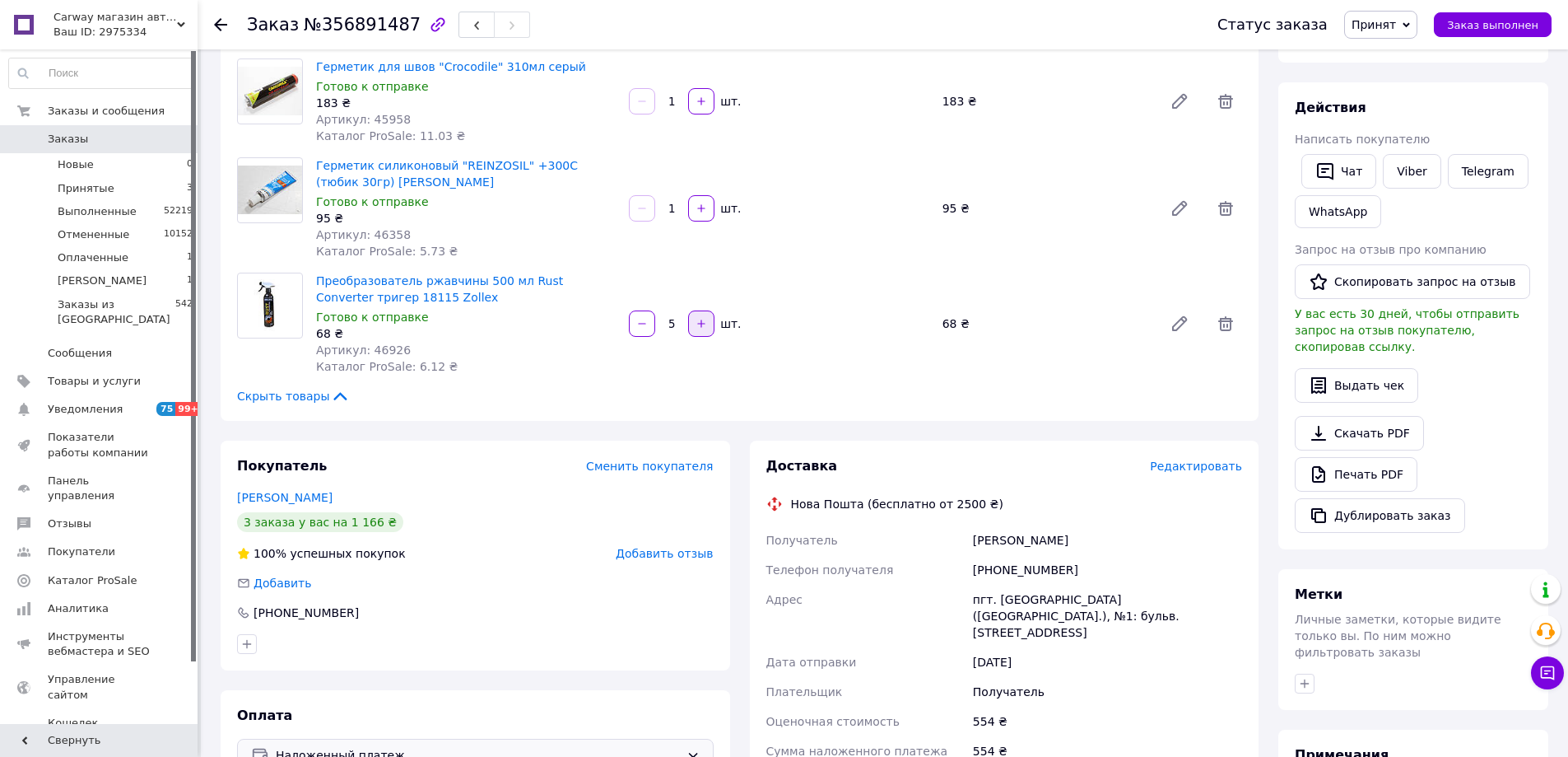
click at [702, 326] on div at bounding box center [702, 324] width 30 height 26
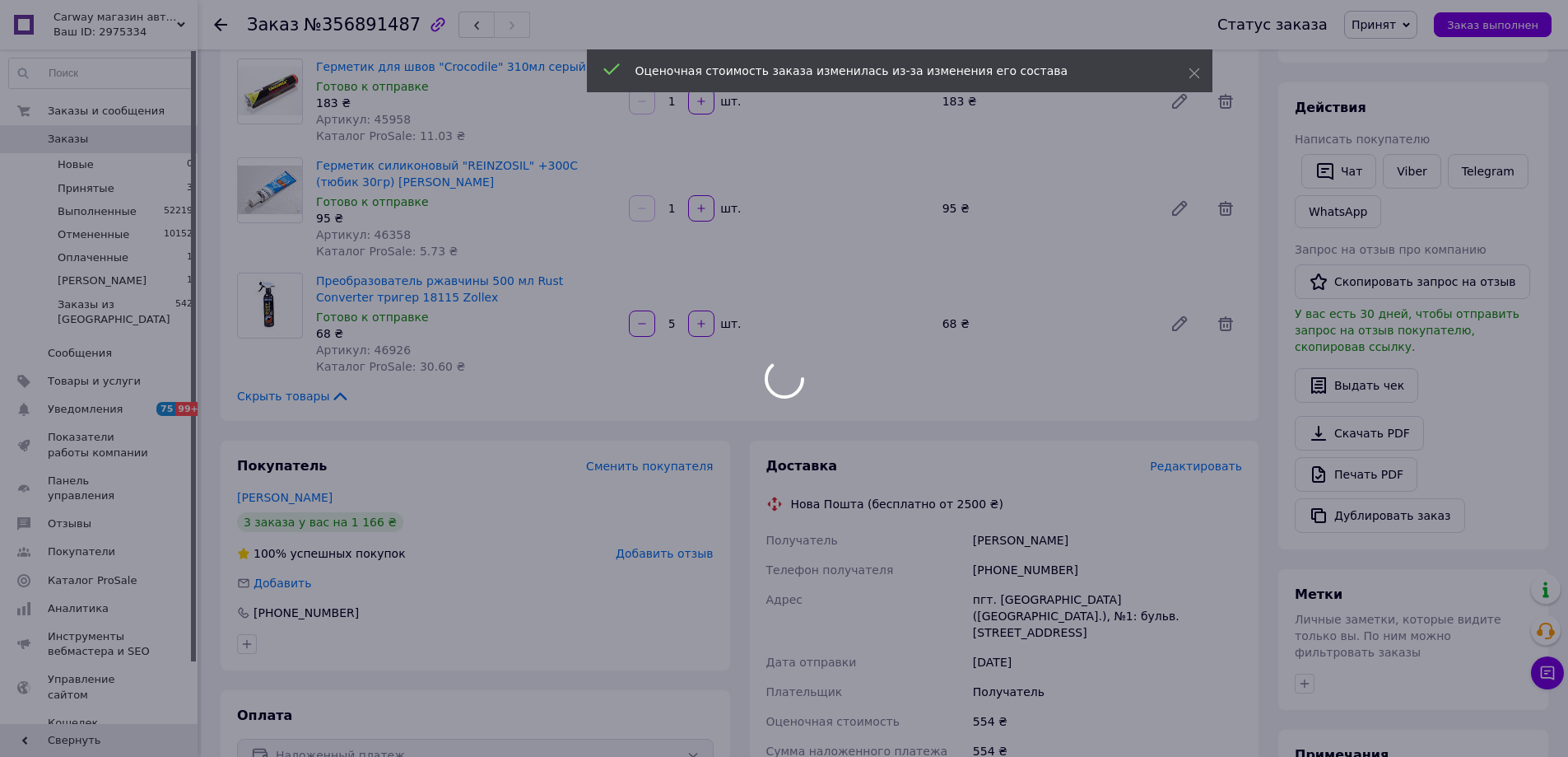
type input "5"
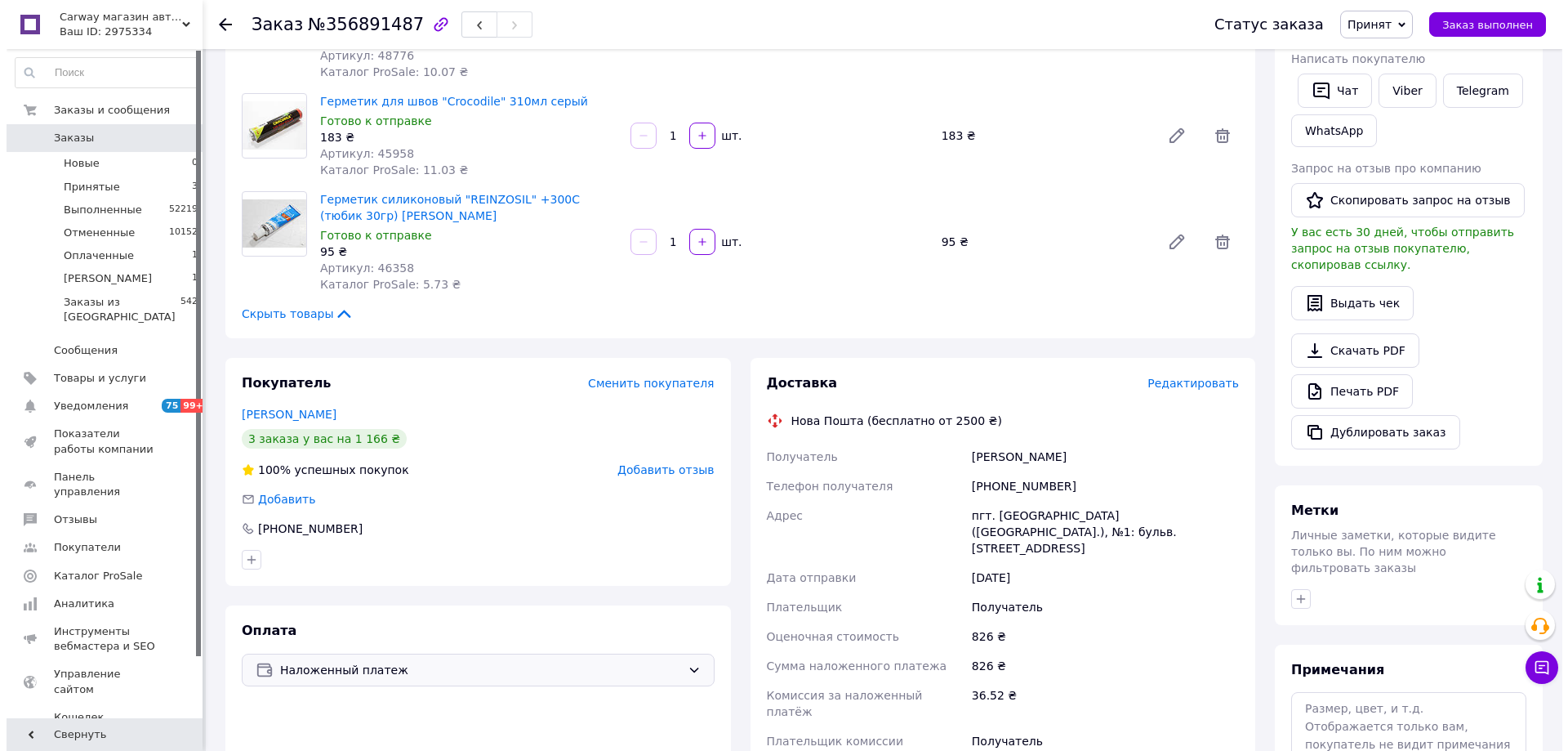
scroll to position [327, 0]
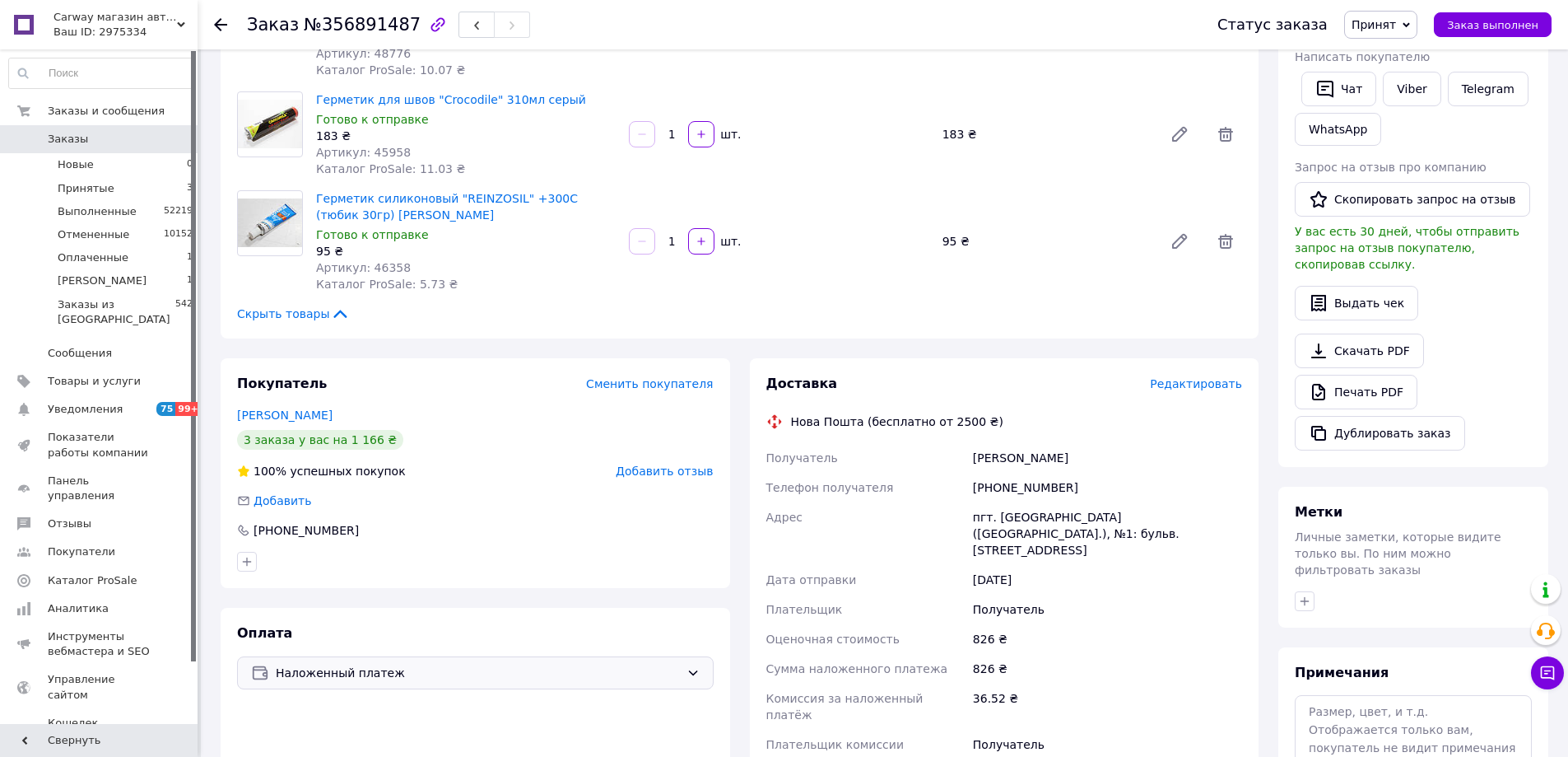
click at [1229, 394] on div "Доставка Редактировать Нова Пошта (бесплатно от 2500 ₴) Получатель [PERSON_NAME…" at bounding box center [1004, 654] width 476 height 560
click at [1228, 388] on span "Редактировать" at bounding box center [1196, 383] width 92 height 13
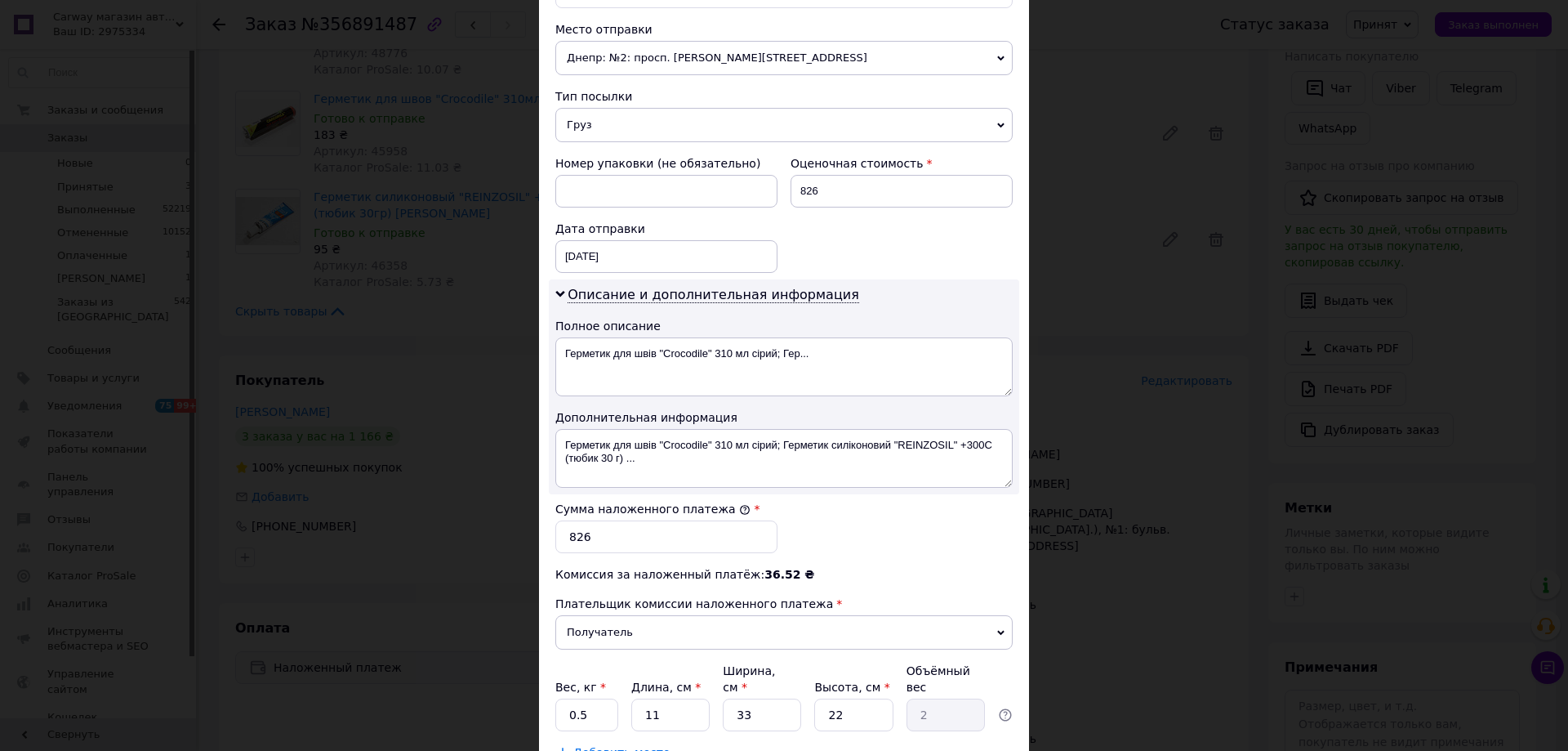
scroll to position [572, 0]
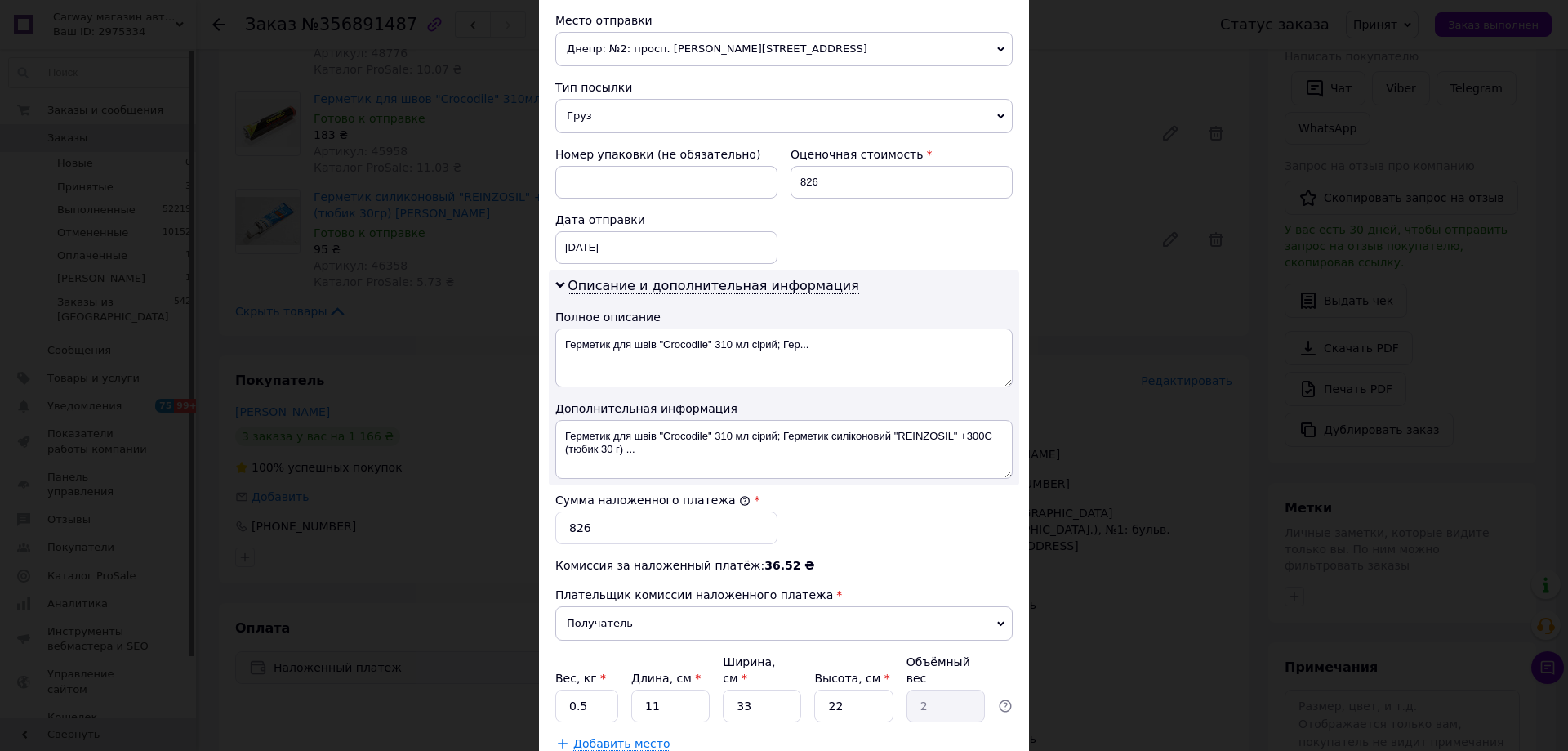
click at [661, 226] on div "Дата отправки" at bounding box center [666, 219] width 223 height 16
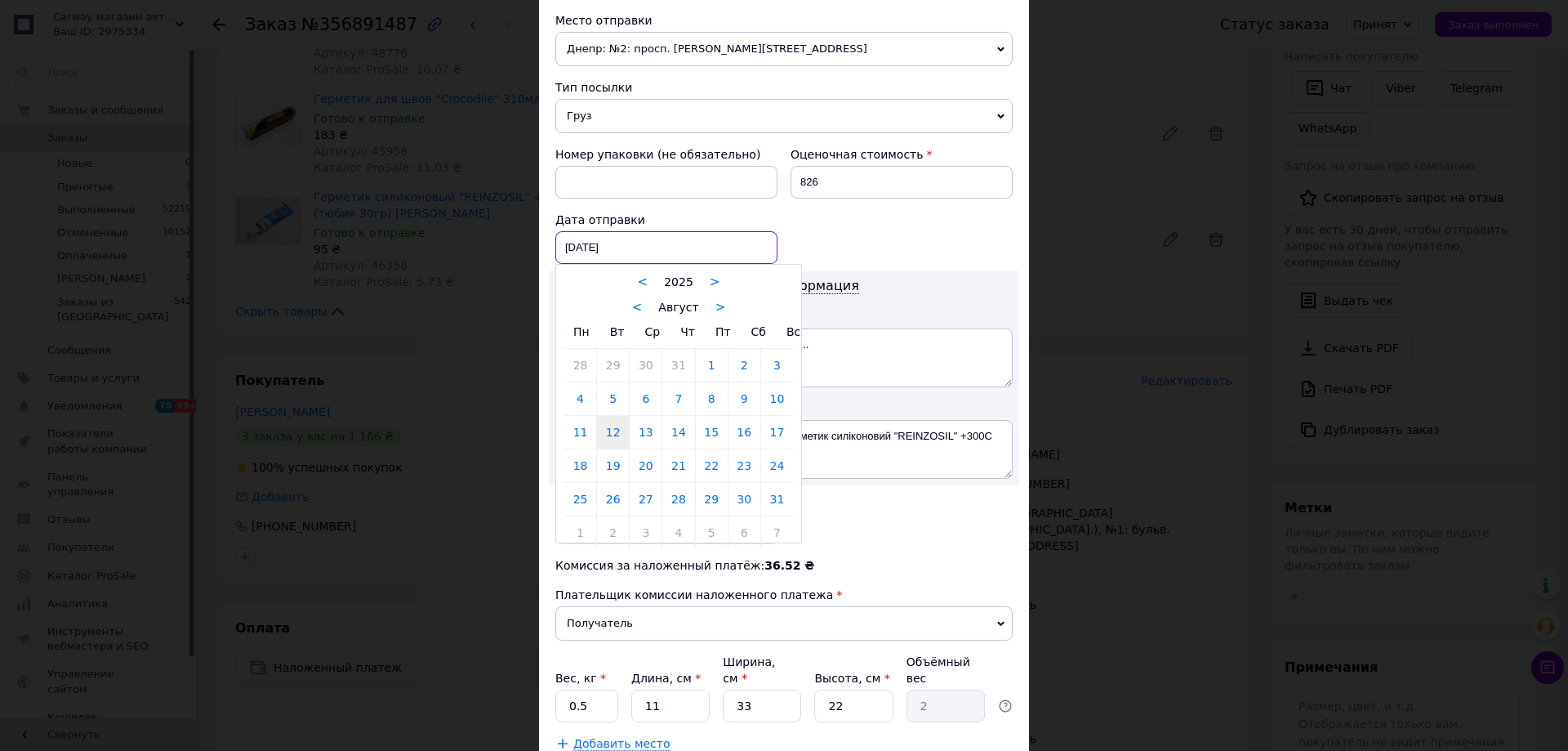
click at [654, 242] on div "[DATE] < 2025 > < Август > Пн Вт Ср Чт Пт Сб Вс 28 29 30 31 1 2 3 4 5 6 7 8 9 1…" at bounding box center [666, 248] width 223 height 33
click at [648, 428] on link "13" at bounding box center [645, 432] width 32 height 33
type input "[DATE]"
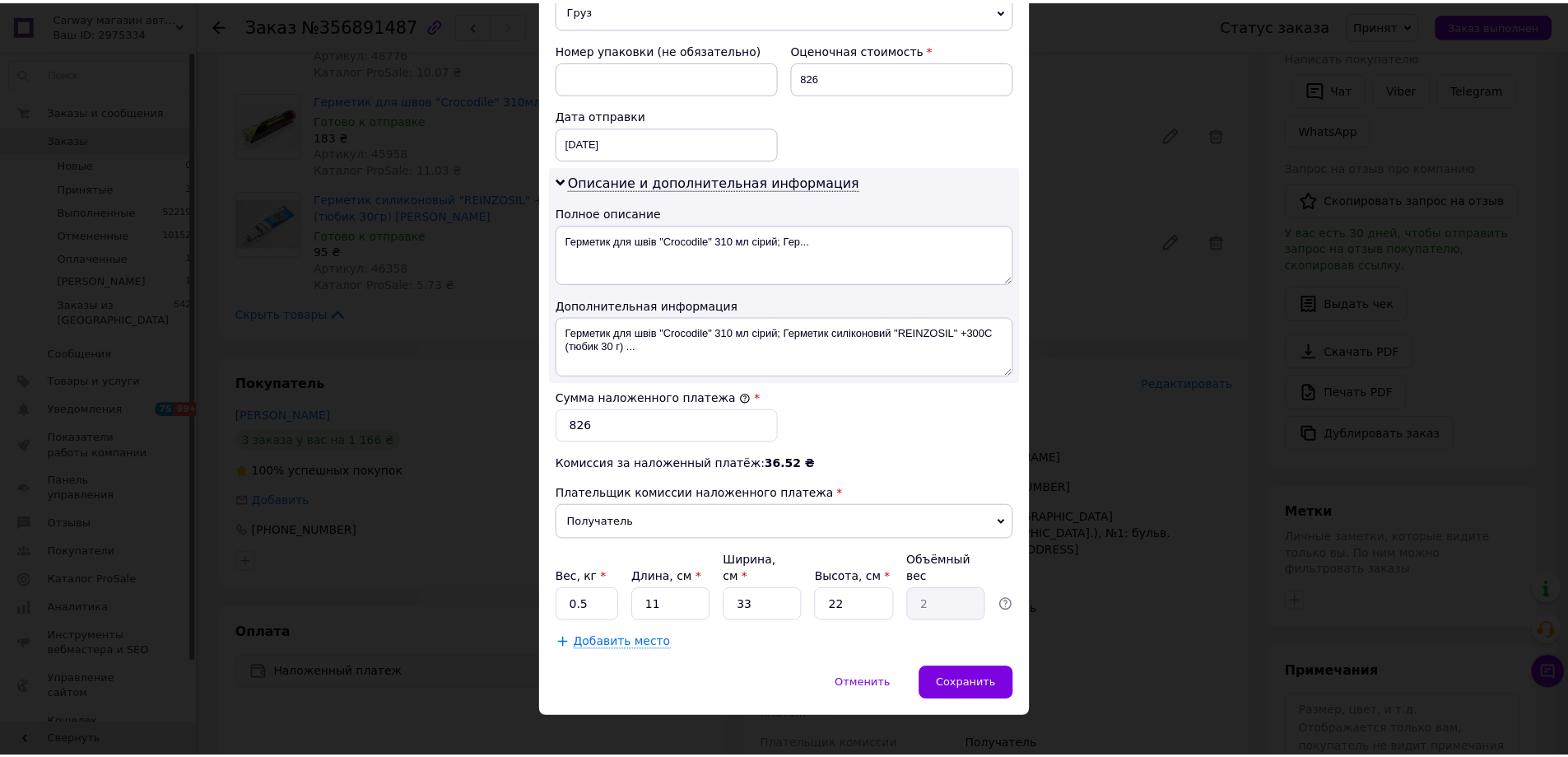
scroll to position [685, 0]
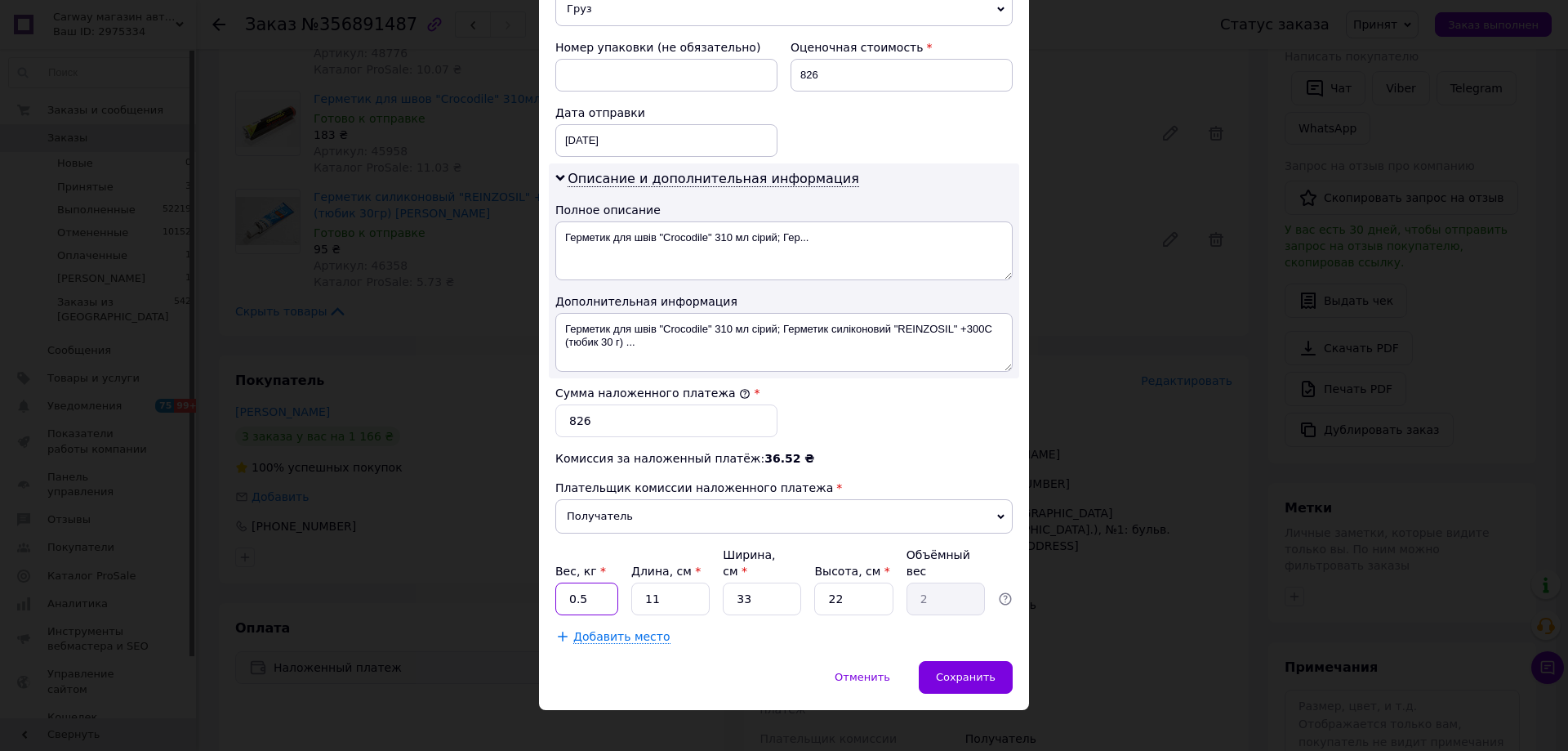
click at [599, 597] on input "0.5" at bounding box center [586, 599] width 63 height 33
type input "5"
click at [654, 583] on input "11" at bounding box center [670, 599] width 79 height 33
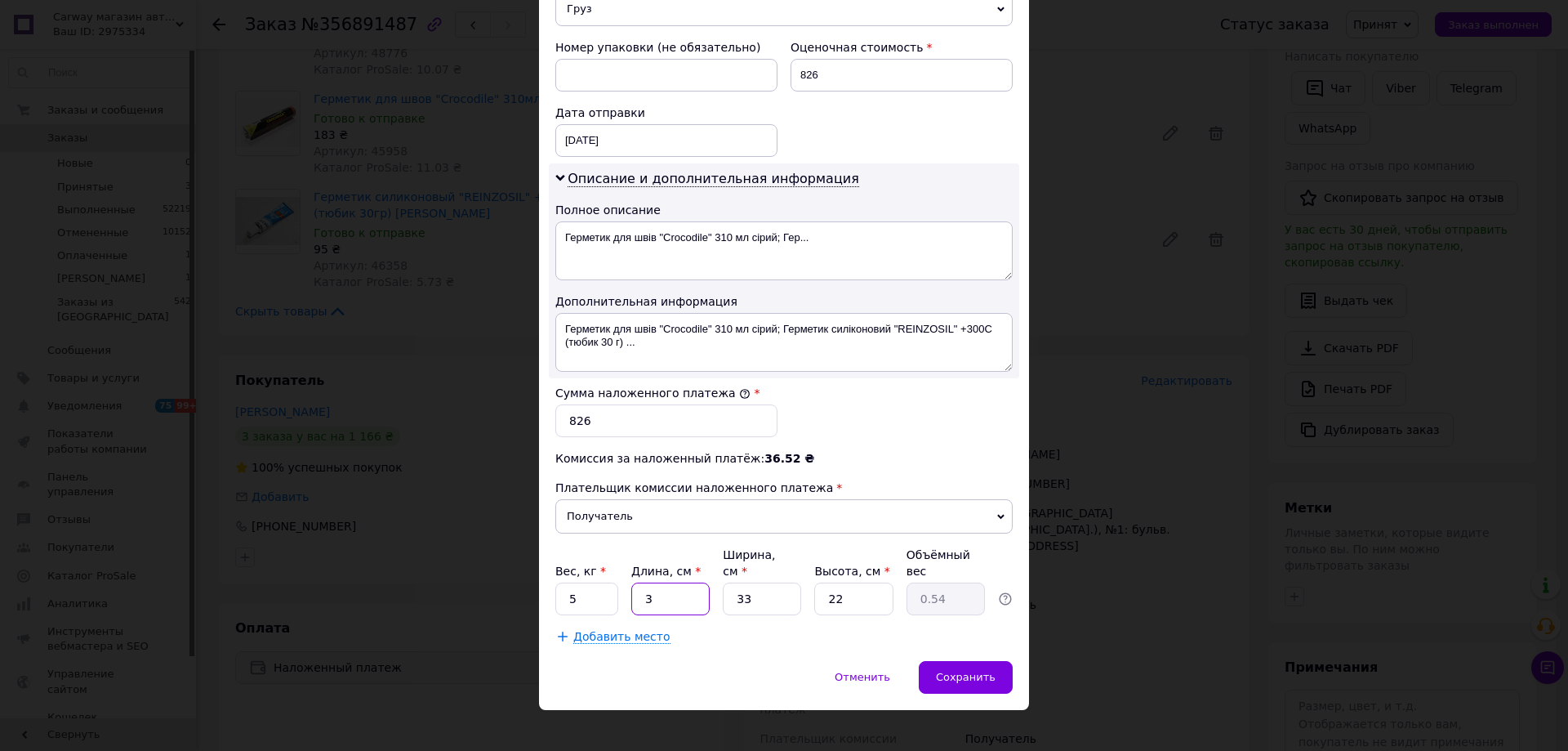
type input "3"
type input "0.54"
type input "35"
type input "6.35"
click at [654, 583] on input "35" at bounding box center [670, 599] width 79 height 33
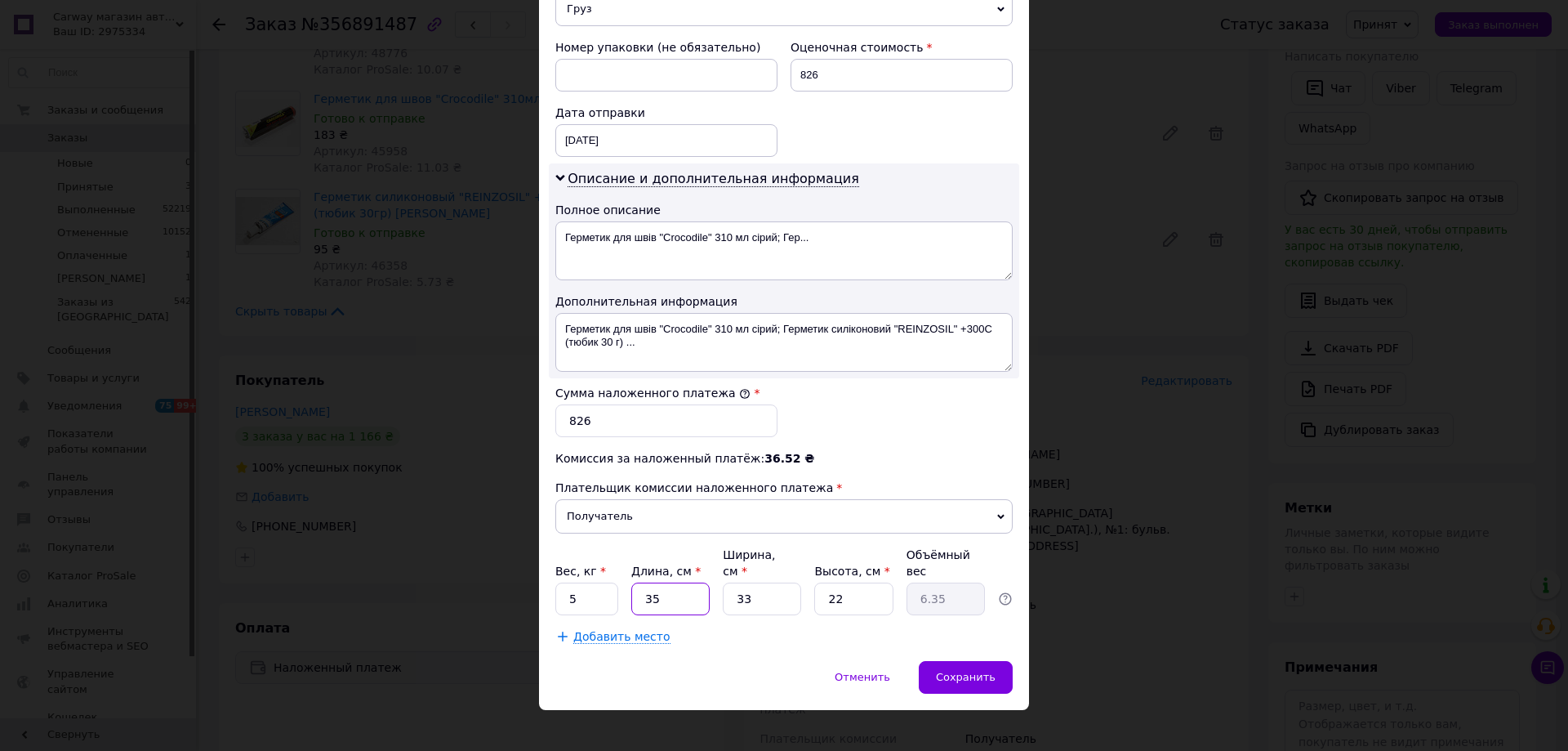
click at [654, 583] on input "35" at bounding box center [670, 599] width 79 height 33
type input "3"
type input "0.54"
type input "30"
type input "5.45"
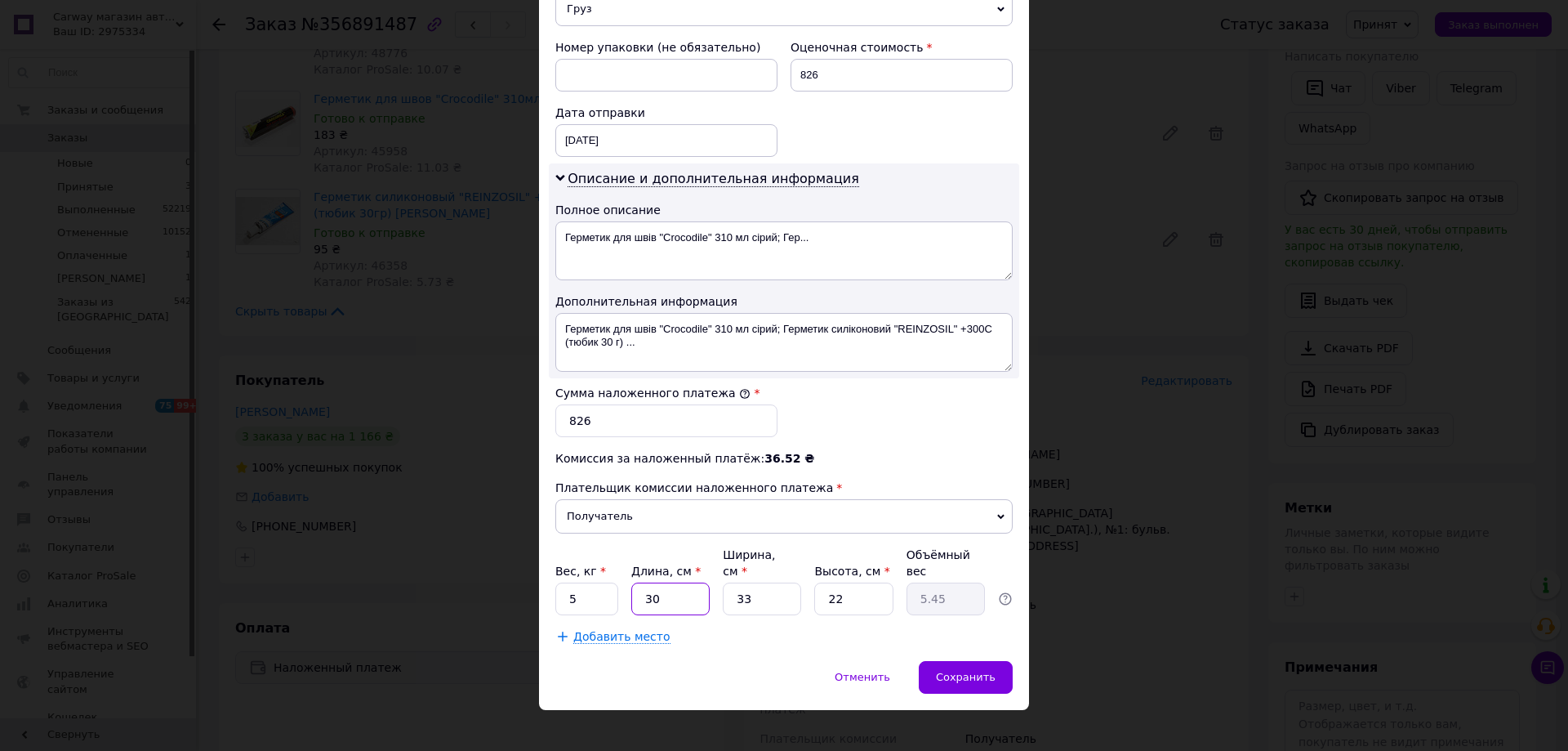
type input "30"
drag, startPoint x: 740, startPoint y: 583, endPoint x: 756, endPoint y: 586, distance: 16.3
click at [755, 586] on input "33" at bounding box center [762, 599] width 79 height 33
type input "30"
type input "4.95"
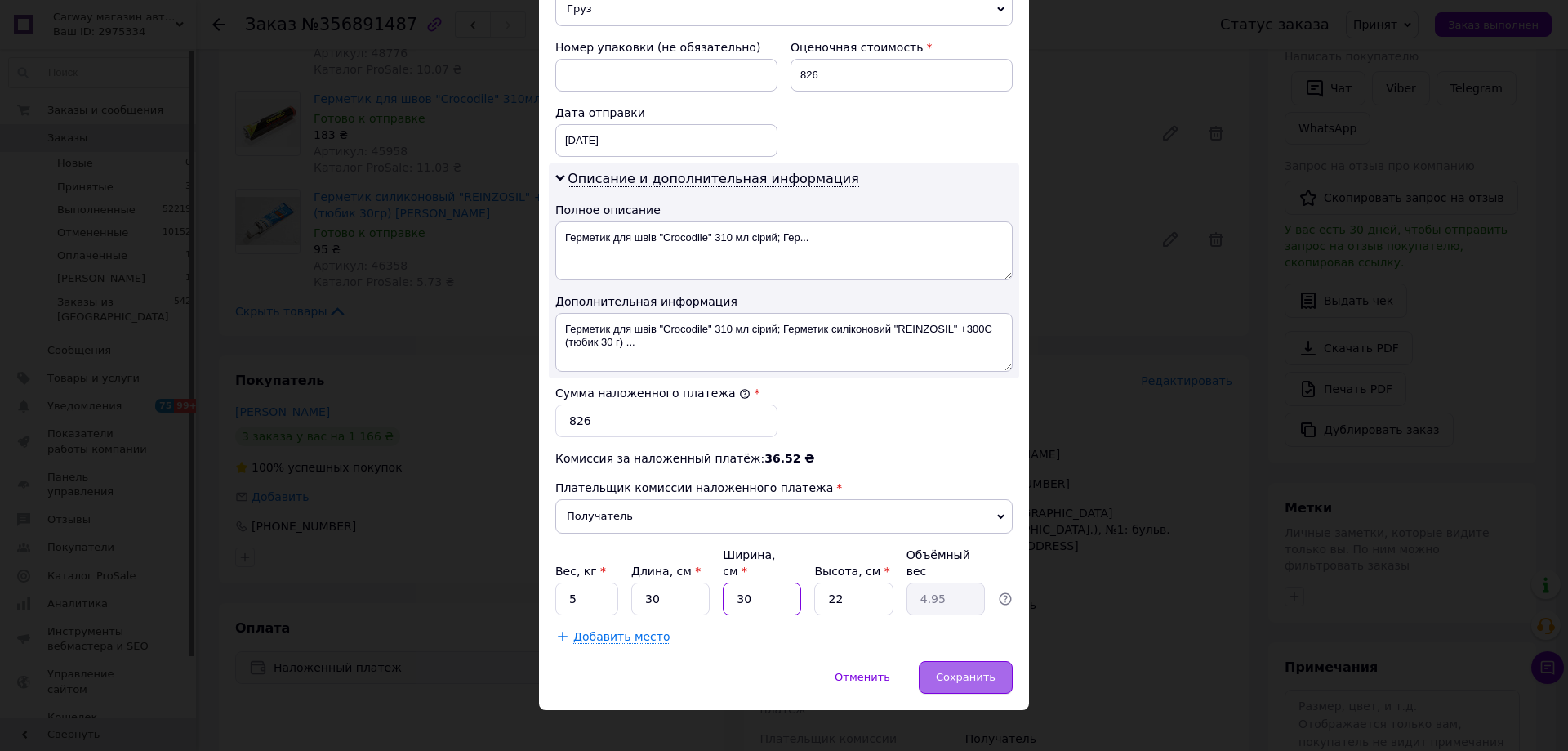
type input "30"
click at [985, 669] on div "Сохранить" at bounding box center [965, 677] width 94 height 33
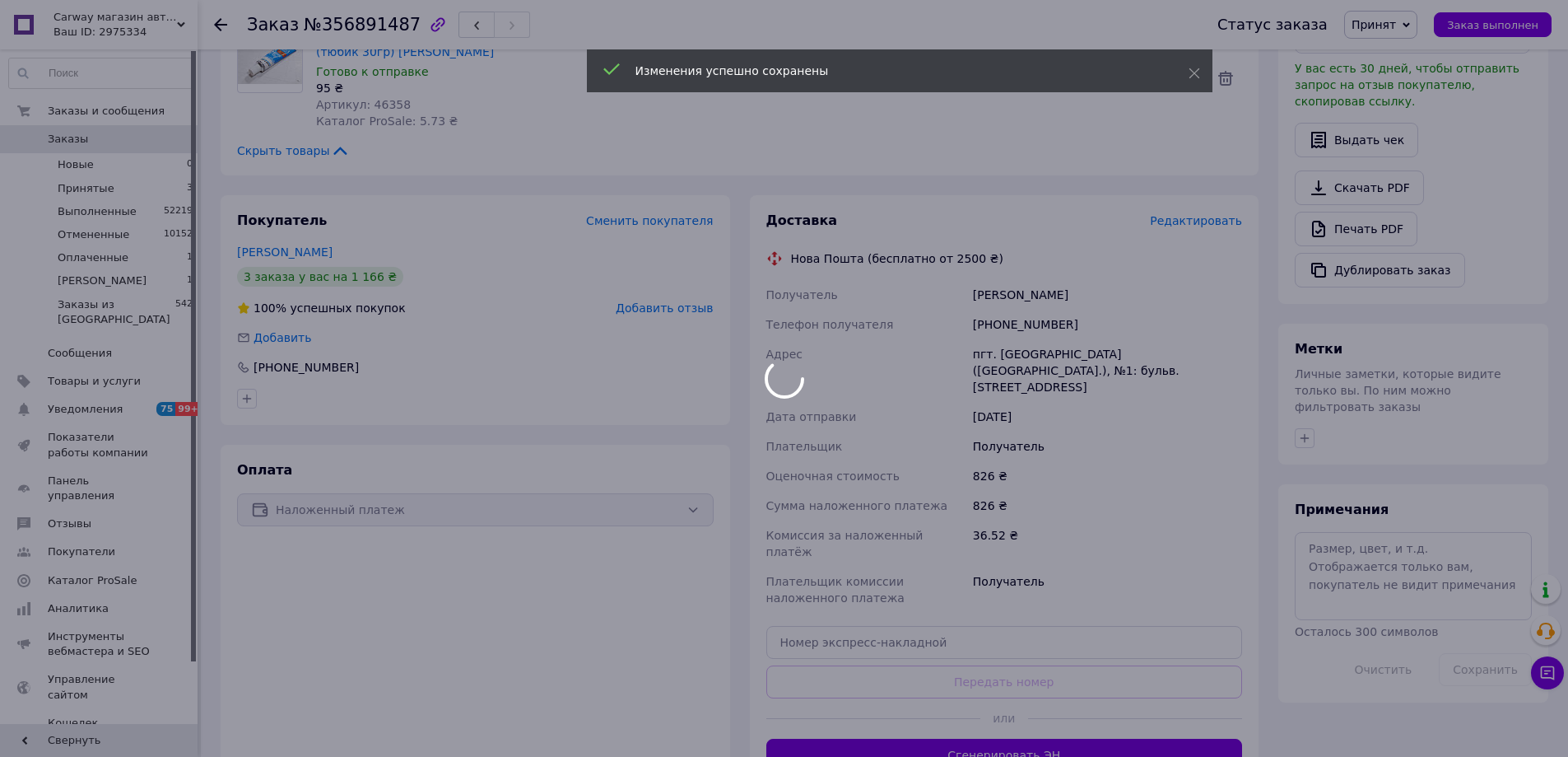
scroll to position [494, 0]
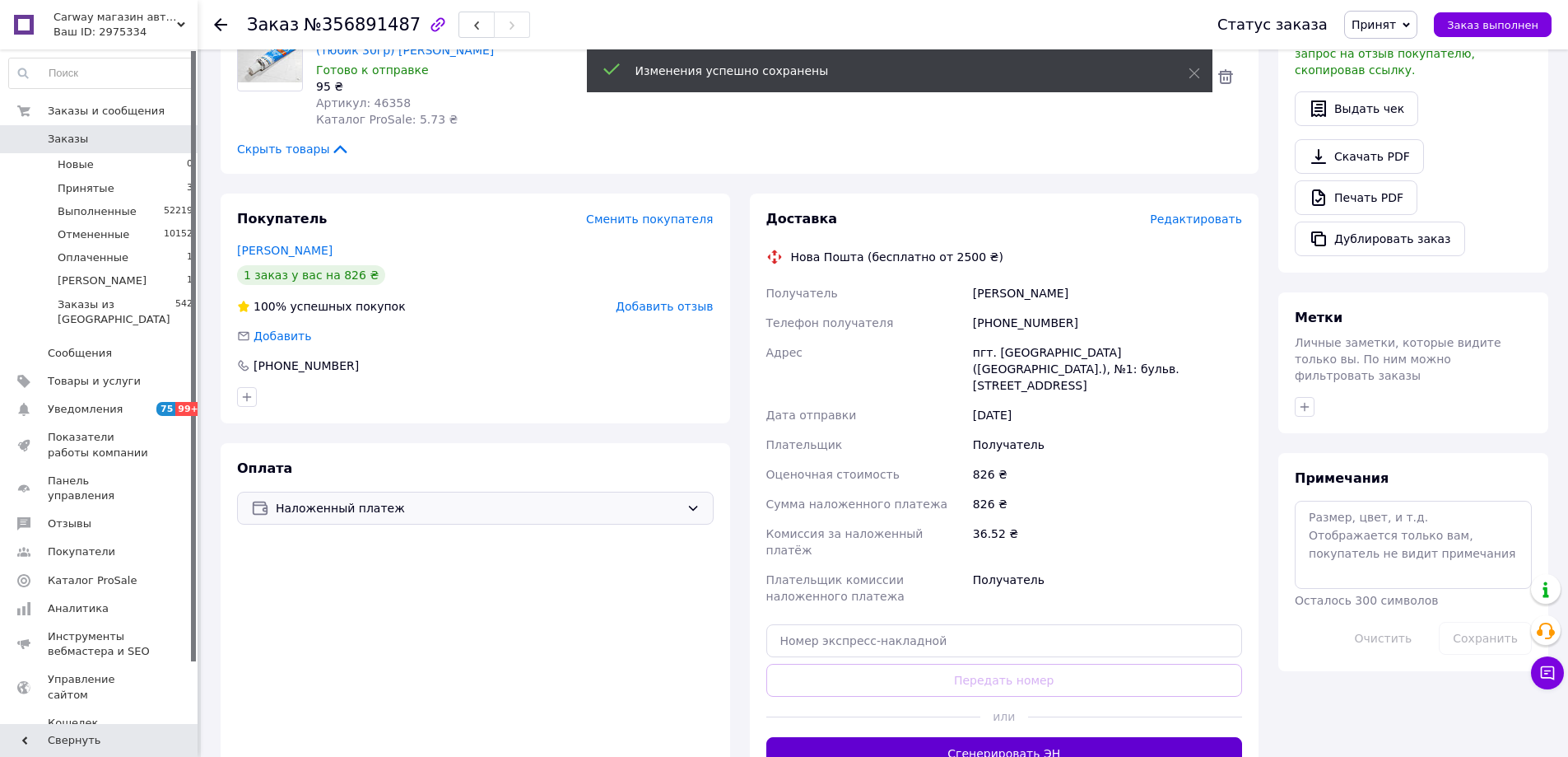
click at [1021, 737] on button "Сгенерировать ЭН" at bounding box center [1004, 754] width 476 height 33
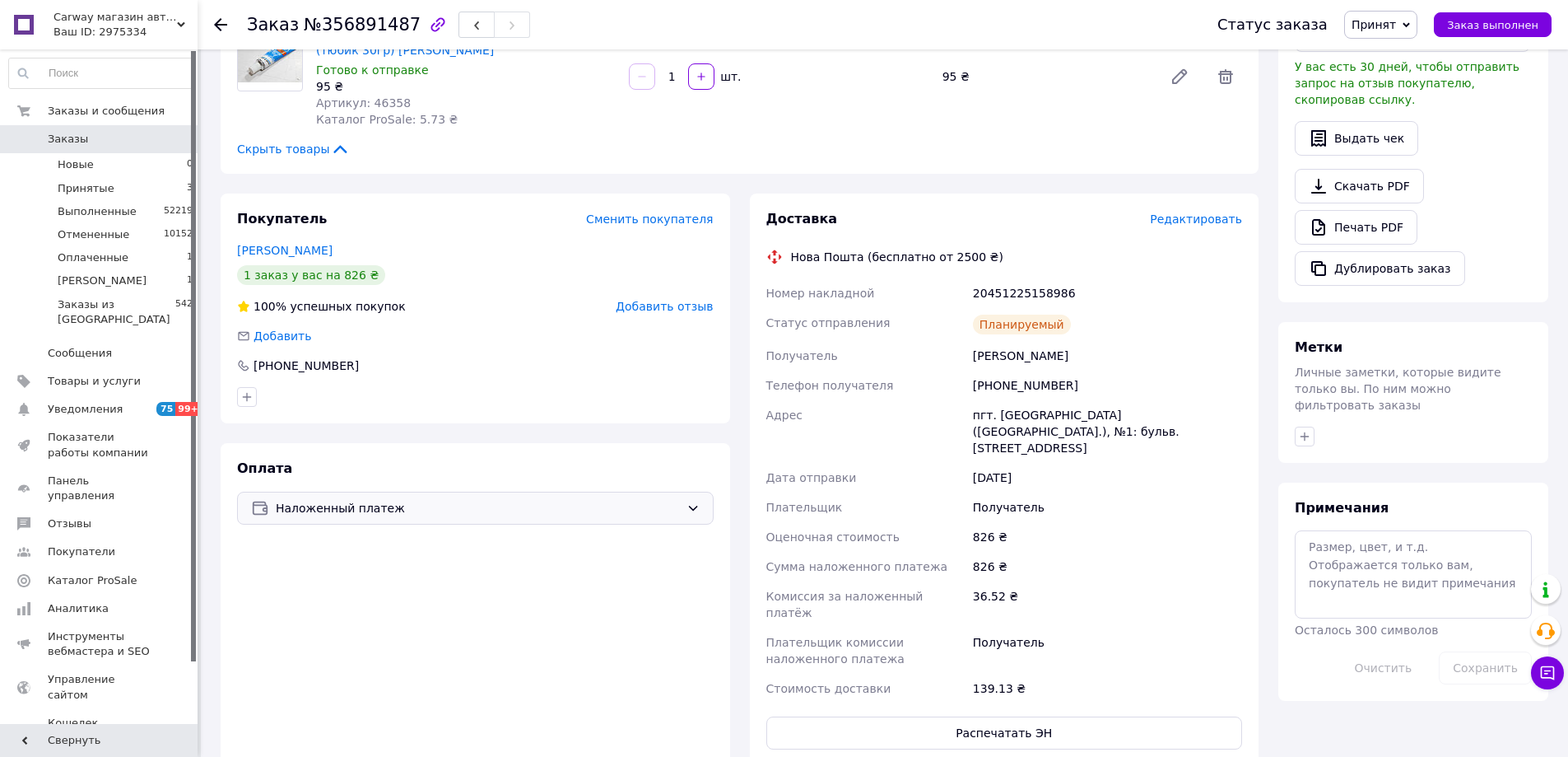
click at [92, 139] on span "Заказы" at bounding box center [100, 139] width 105 height 15
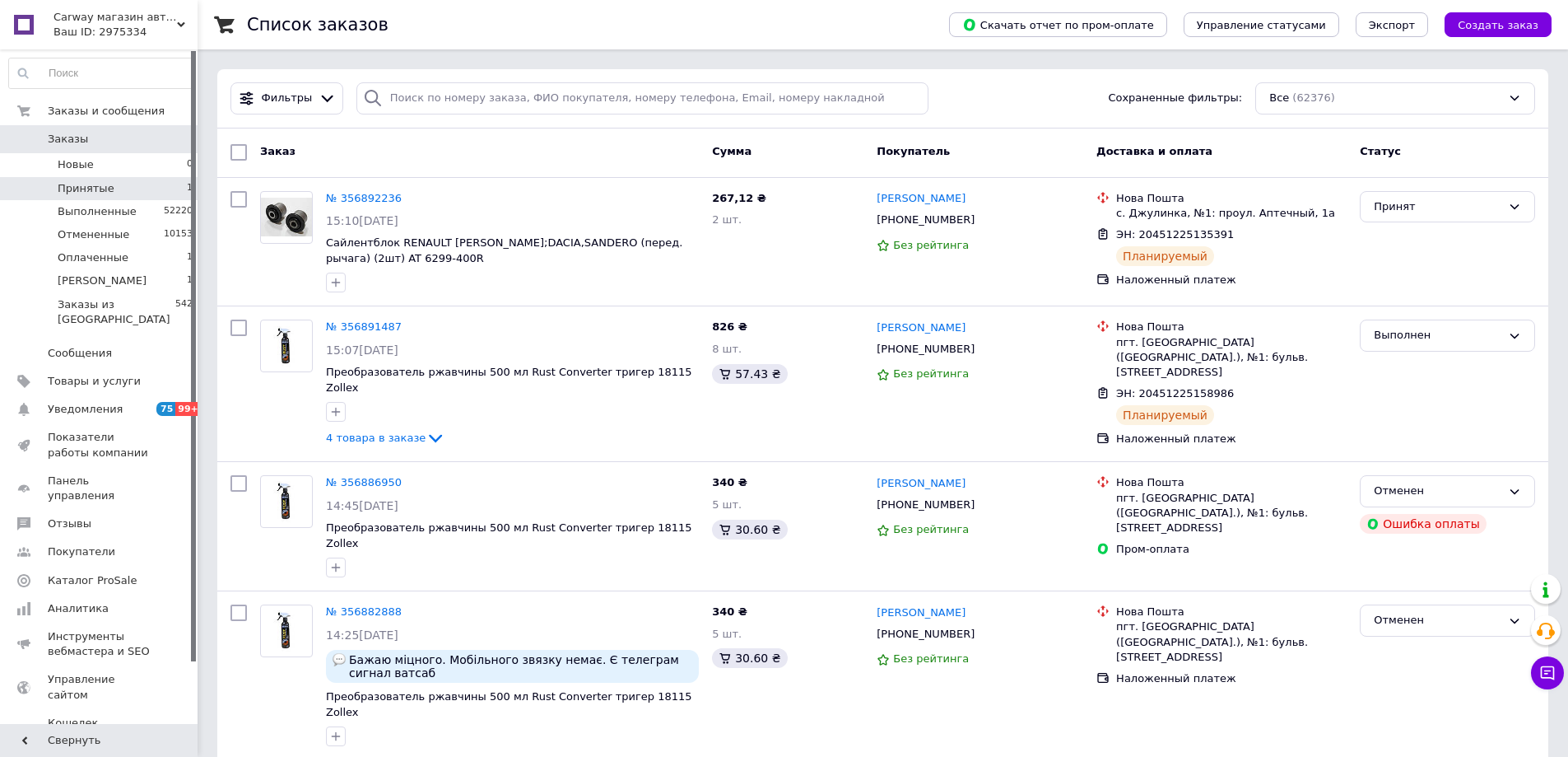
click at [141, 184] on li "Принятые 1" at bounding box center [101, 189] width 202 height 23
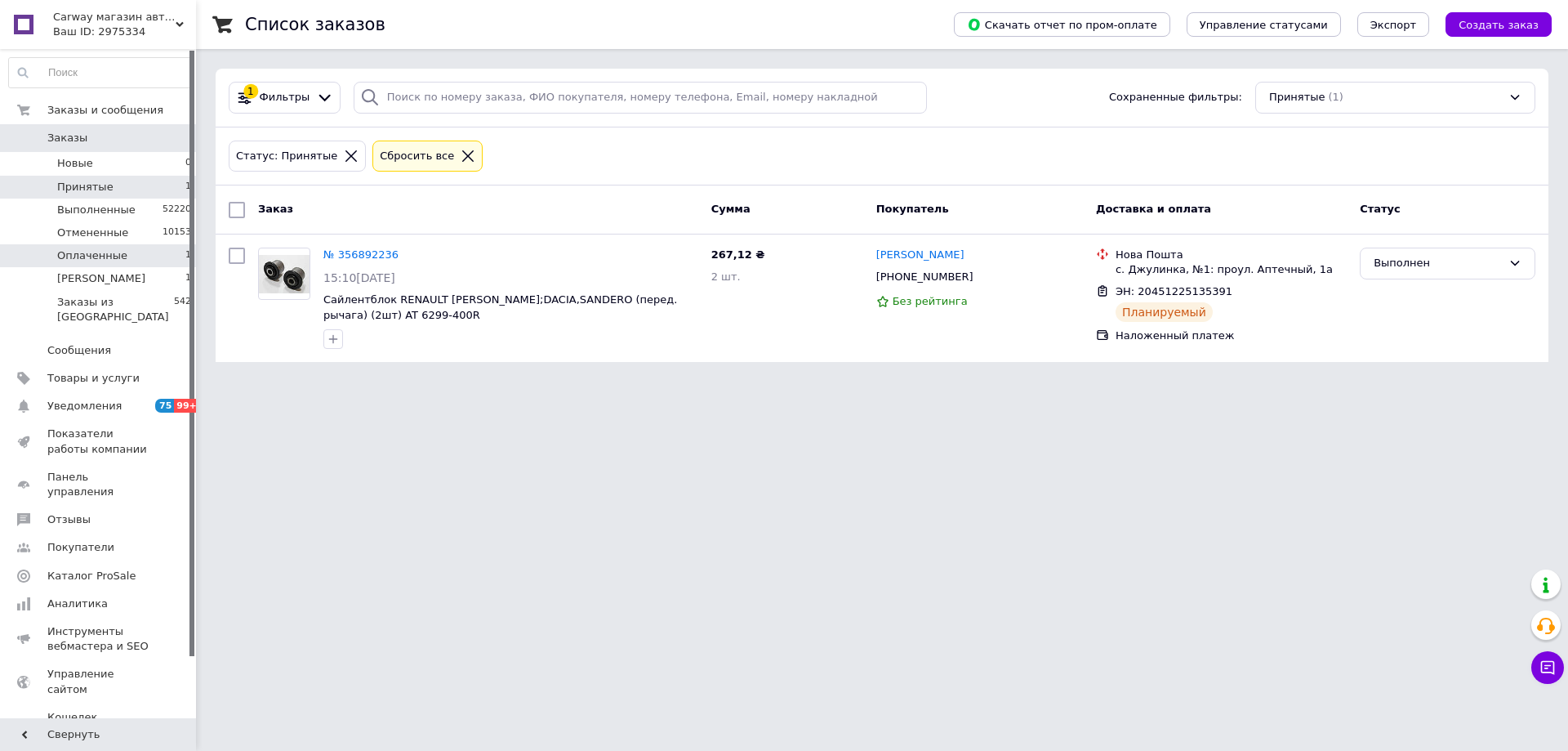
click at [145, 248] on li "Оплаченные 1" at bounding box center [100, 256] width 201 height 23
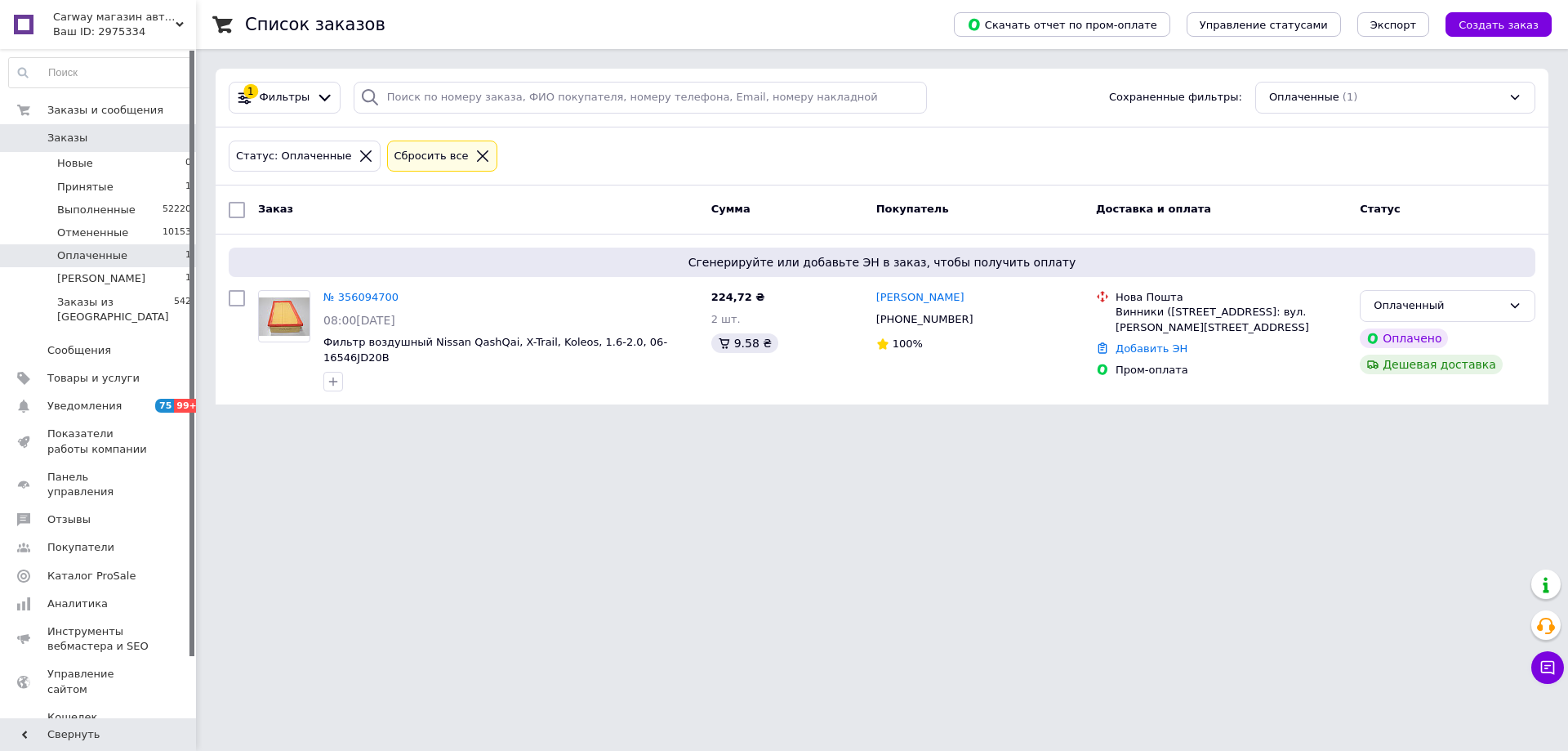
click at [590, 424] on html "Сarway магазин автозапчастей Ваш ID: 2975334 Сайт Сarway магазин автозапчастей …" at bounding box center [784, 212] width 1568 height 424
click at [438, 424] on html "Сarway магазин автозапчастей Ваш ID: 2975334 Сайт Сarway магазин автозапчастей …" at bounding box center [784, 212] width 1568 height 424
click at [119, 137] on span "Заказы" at bounding box center [100, 138] width 104 height 15
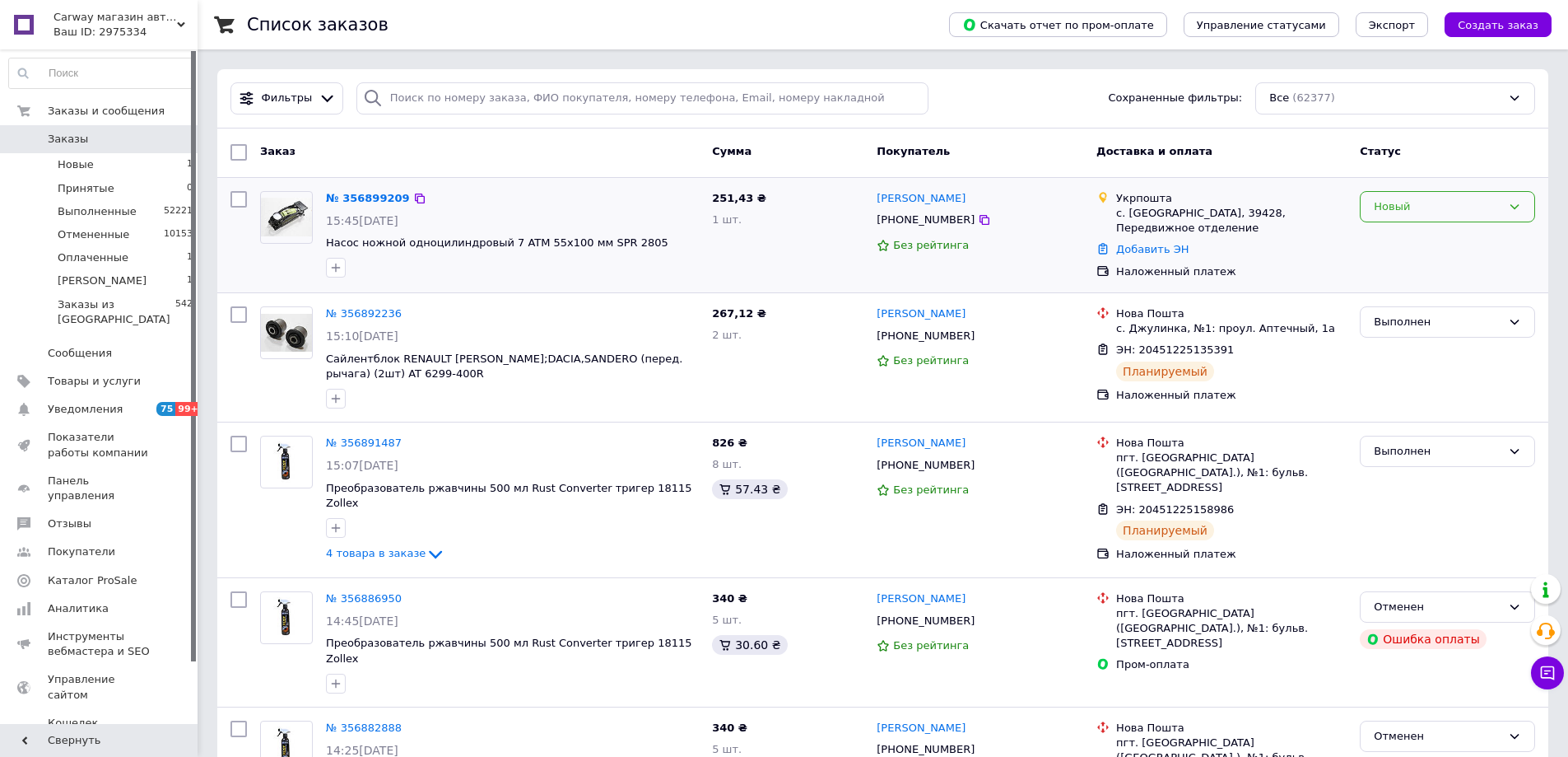
click at [1442, 210] on div "Новый" at bounding box center [1437, 207] width 127 height 17
click at [1435, 229] on li "Принят" at bounding box center [1447, 240] width 174 height 31
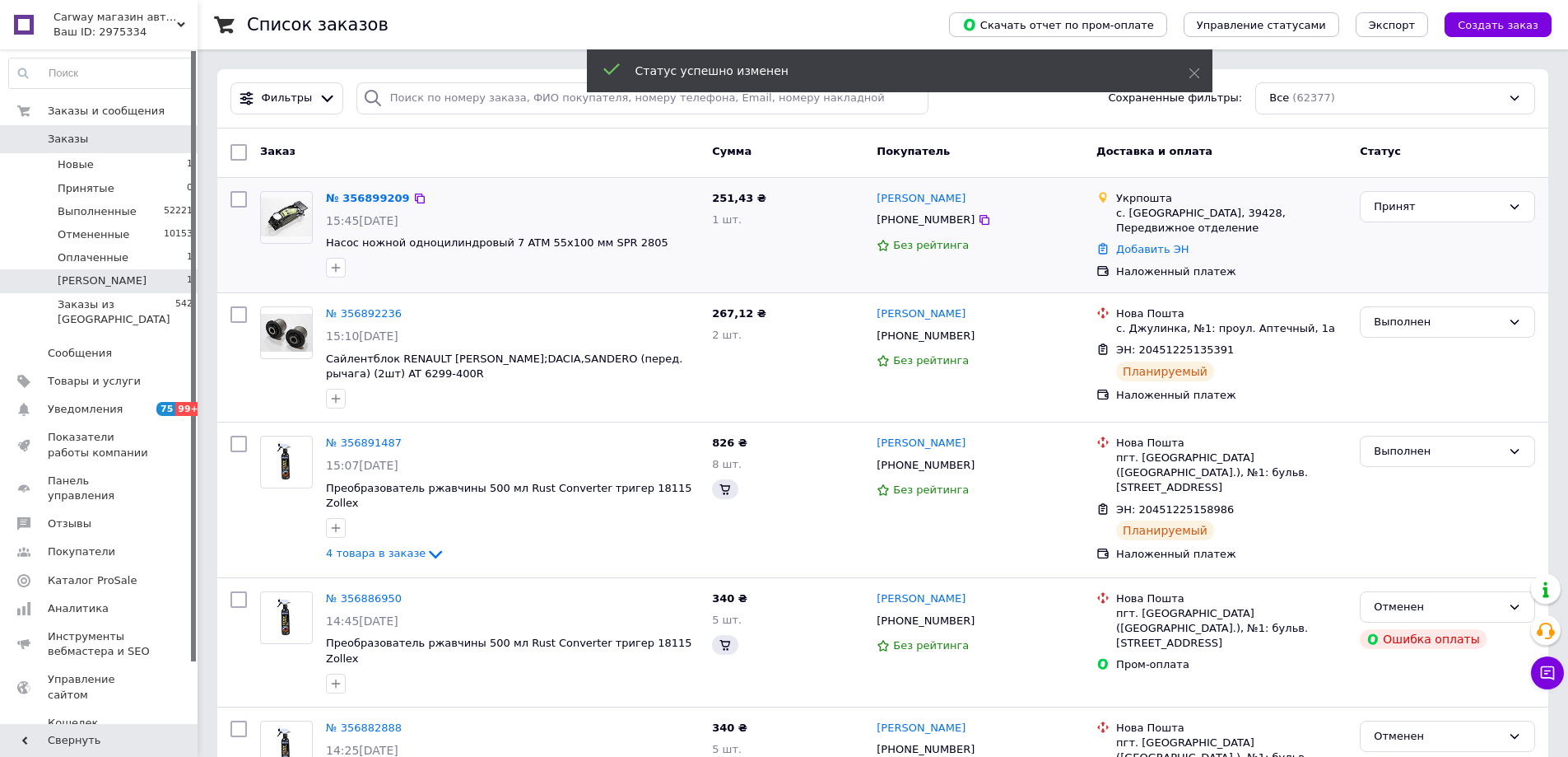
click at [78, 271] on li "Согласован 1" at bounding box center [101, 280] width 202 height 23
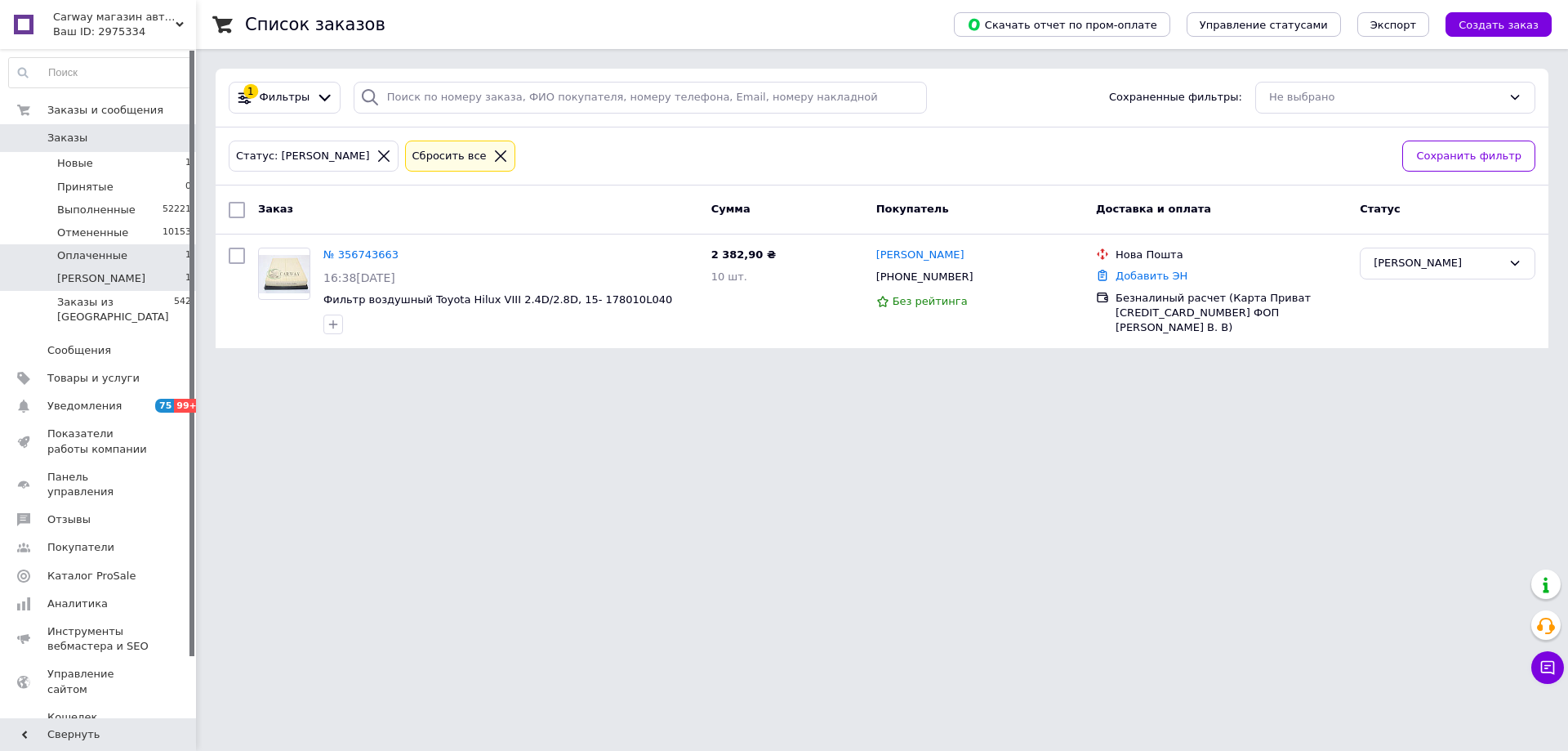
click at [172, 253] on li "Оплаченные 1" at bounding box center [100, 256] width 201 height 23
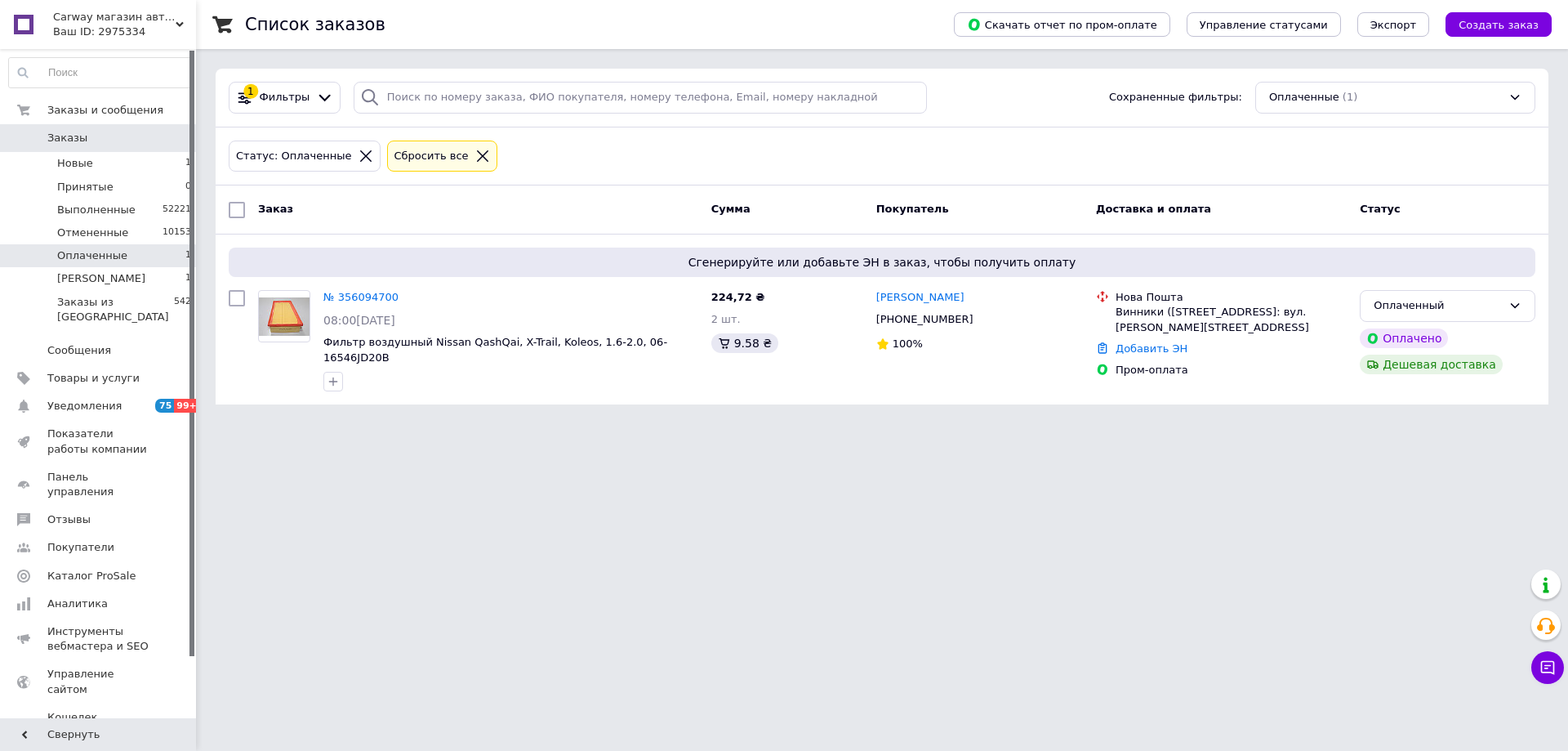
click at [570, 424] on html "Сarway магазин автозапчастей Ваш ID: 2975334 Сайт Сarway магазин автозапчастей …" at bounding box center [784, 212] width 1568 height 424
click at [111, 145] on span "Заказы" at bounding box center [100, 138] width 104 height 15
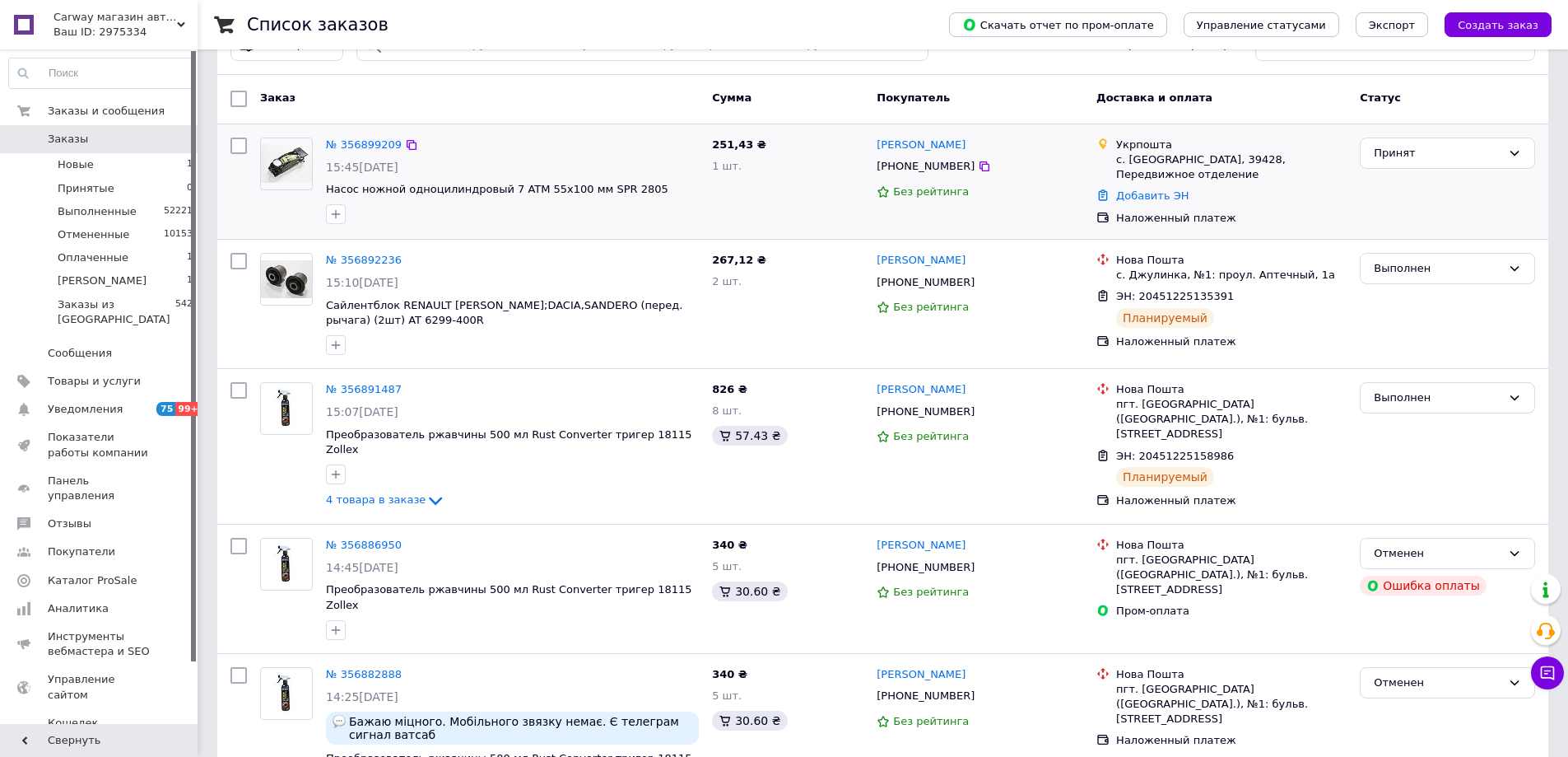
scroll to position [82, 0]
